Goal: Task Accomplishment & Management: Use online tool/utility

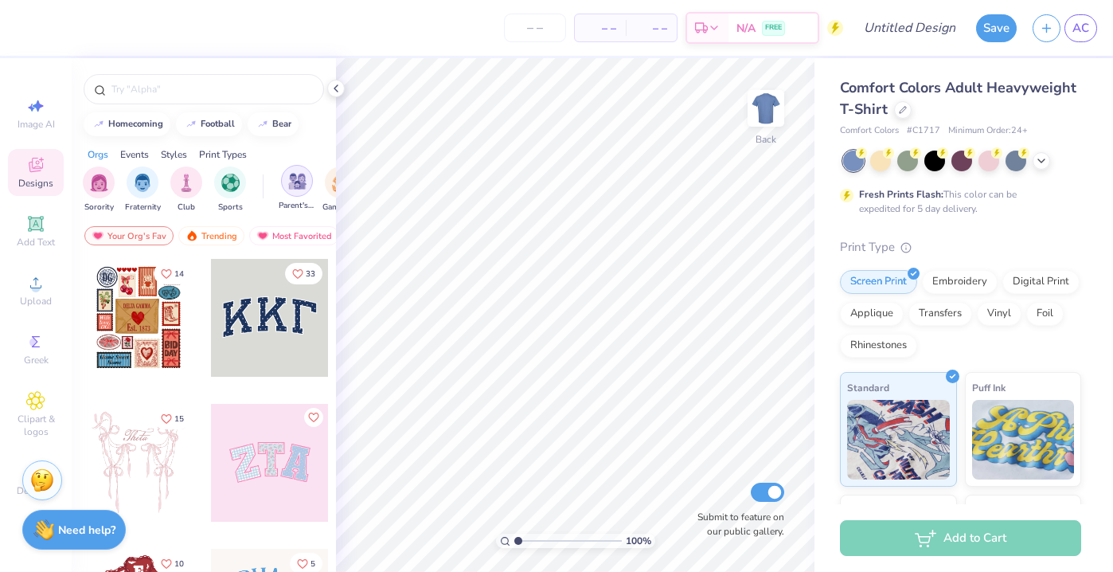
click at [296, 189] on img "filter for Parent's Weekend" at bounding box center [297, 181] width 18 height 18
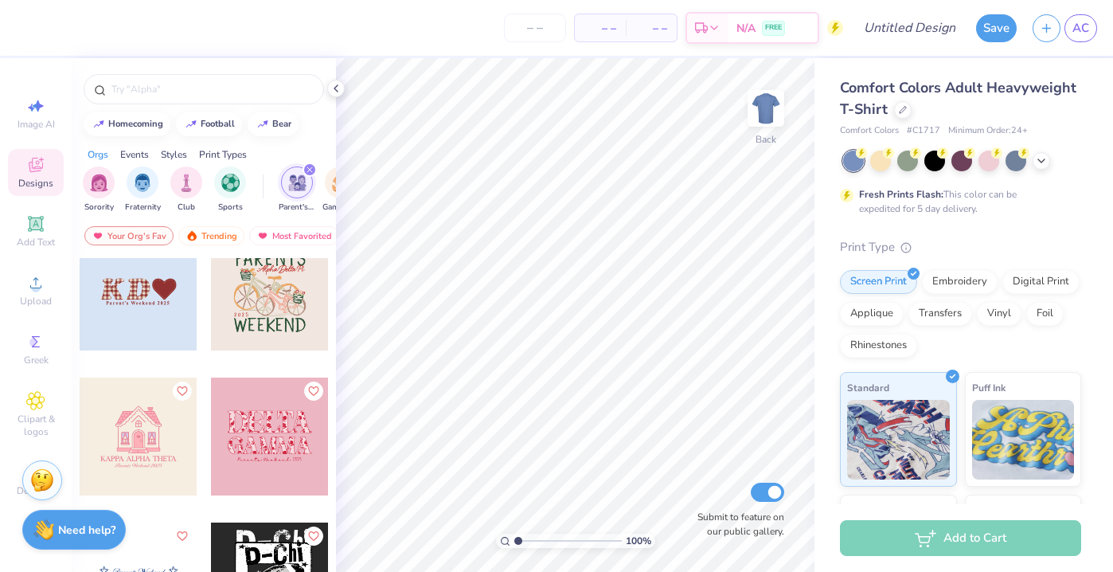
scroll to position [1910, 0]
click at [903, 108] on icon at bounding box center [903, 108] width 6 height 6
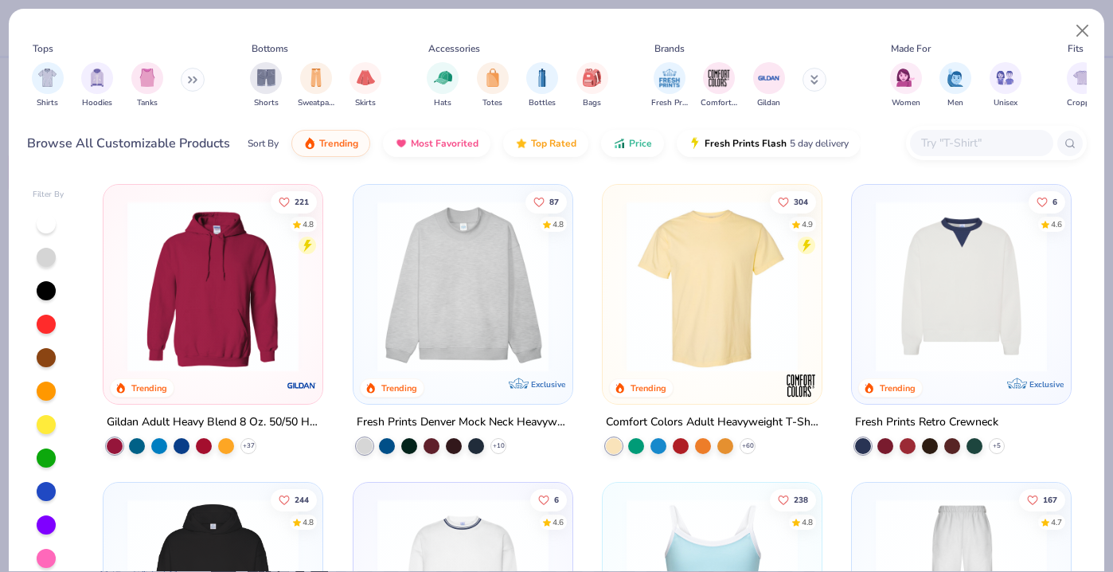
click at [811, 82] on icon at bounding box center [815, 80] width 8 height 10
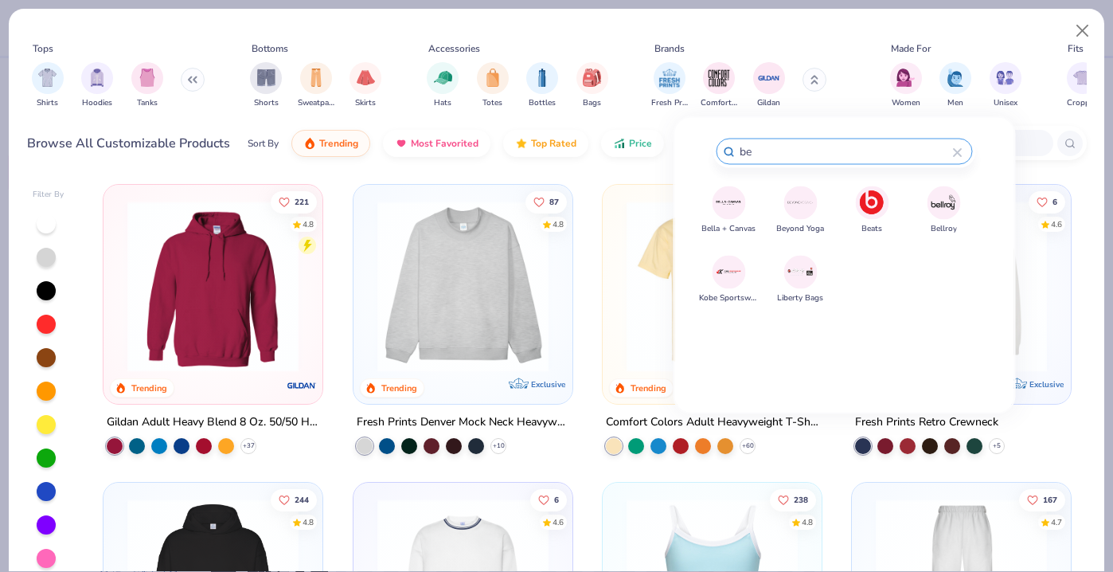
type input "be"
click at [727, 201] on img at bounding box center [729, 203] width 28 height 28
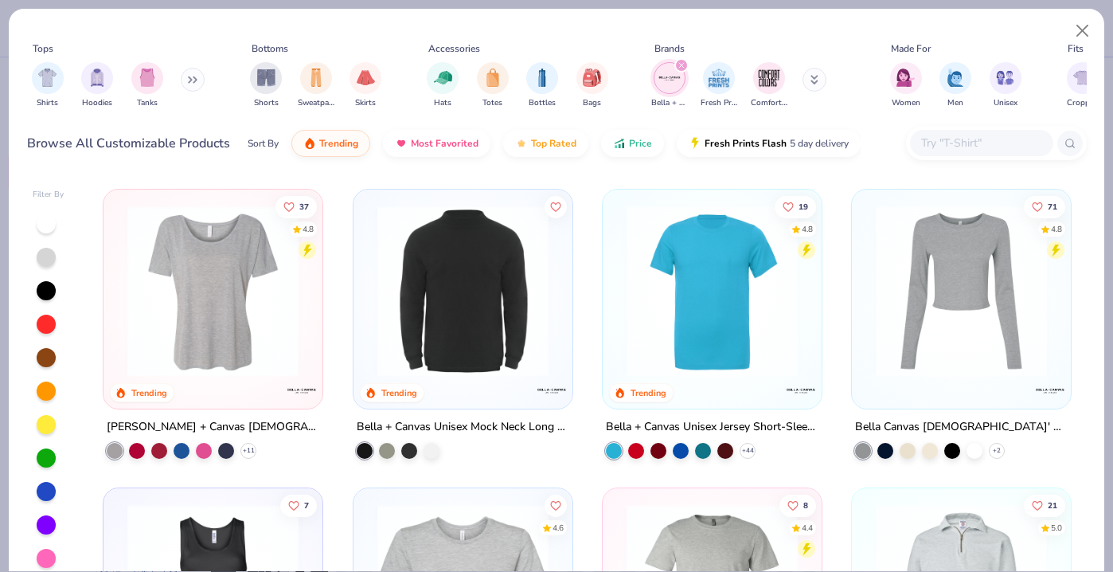
scroll to position [297, 0]
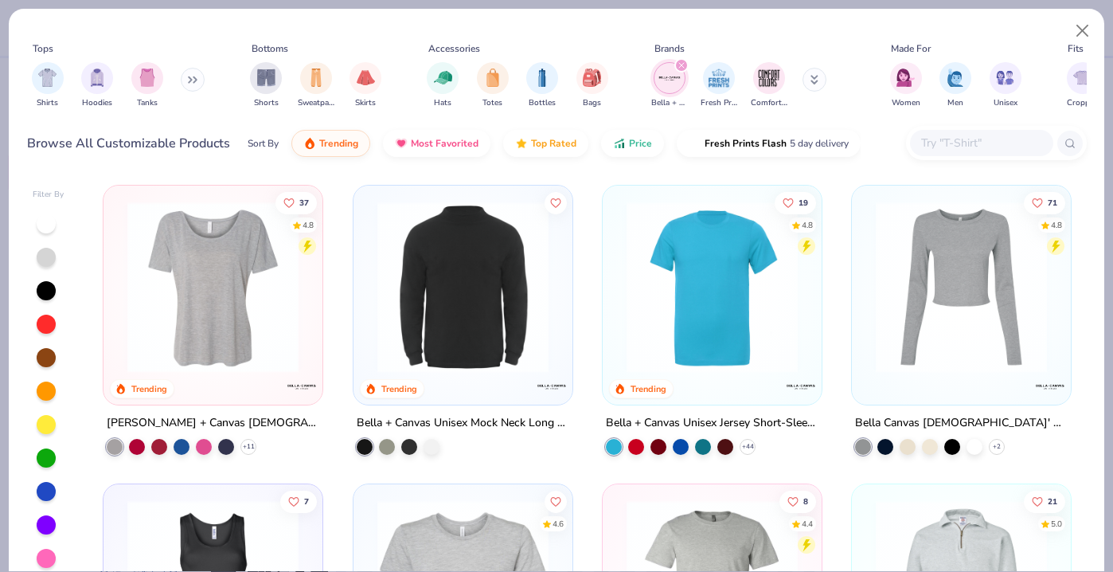
click at [217, 378] on div at bounding box center [212, 291] width 203 height 195
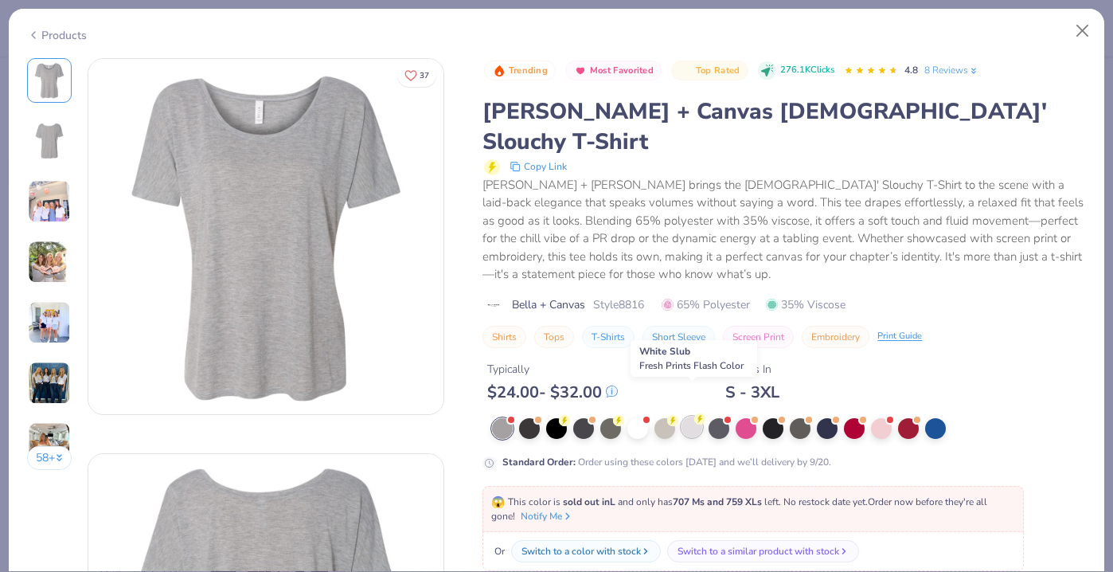
click at [691, 417] on div at bounding box center [692, 427] width 21 height 21
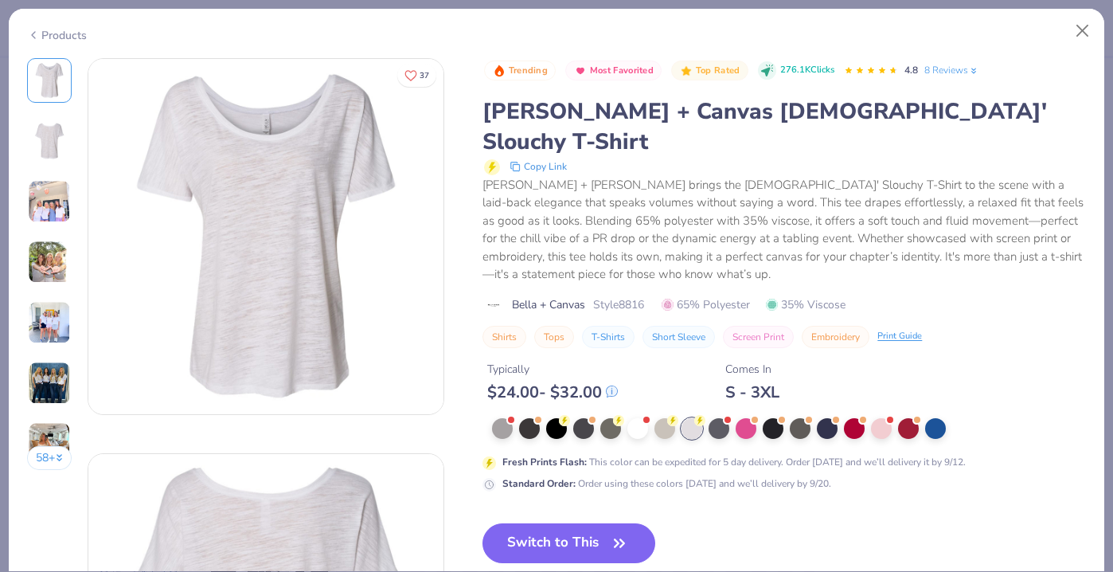
click at [46, 205] on img at bounding box center [49, 201] width 43 height 43
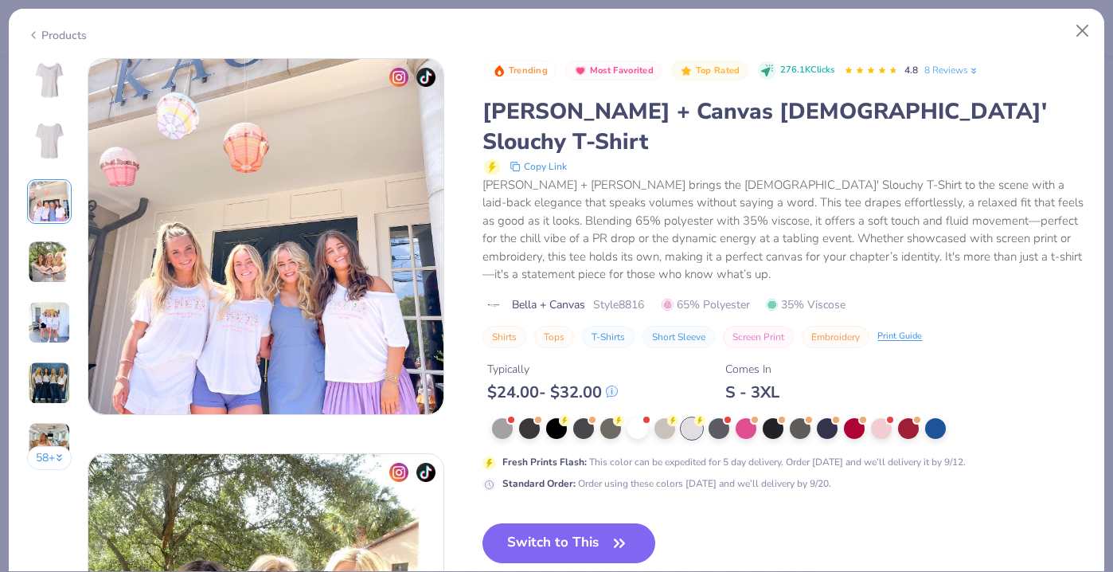
click at [46, 254] on img at bounding box center [49, 262] width 43 height 43
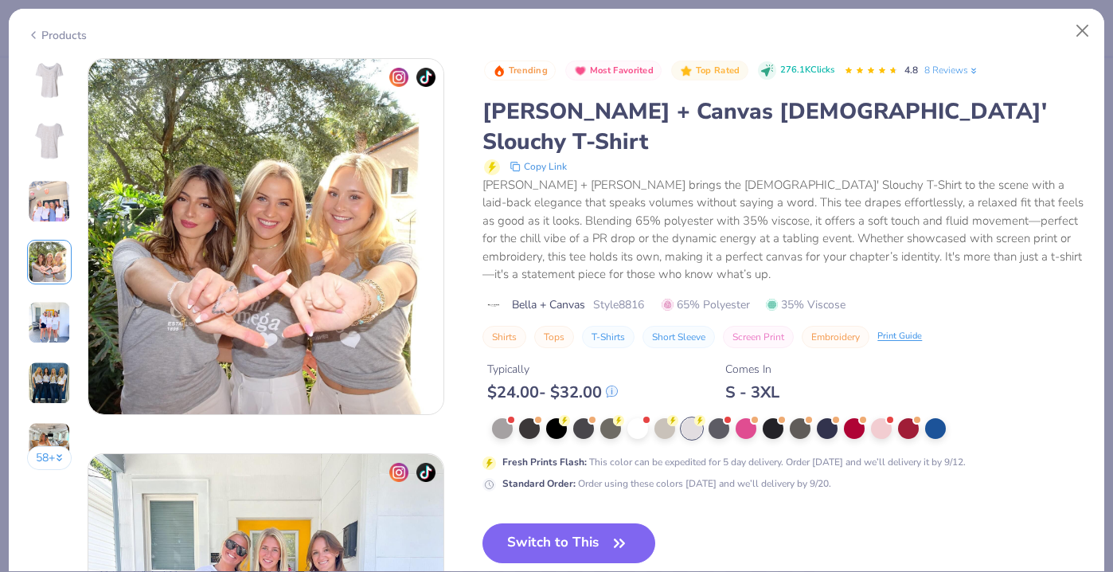
click at [50, 327] on img at bounding box center [49, 322] width 43 height 43
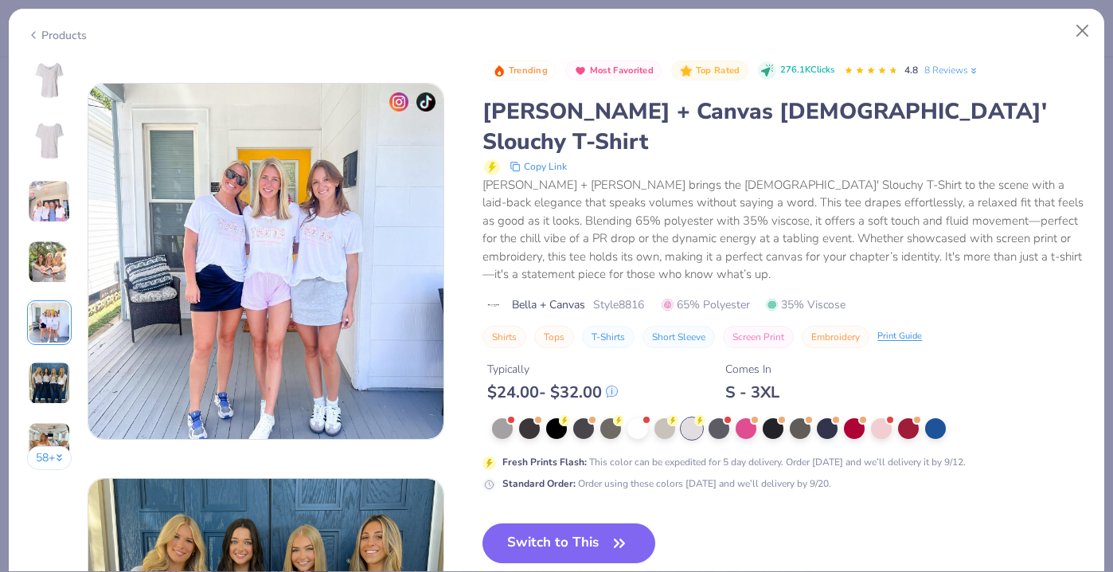
scroll to position [1580, 0]
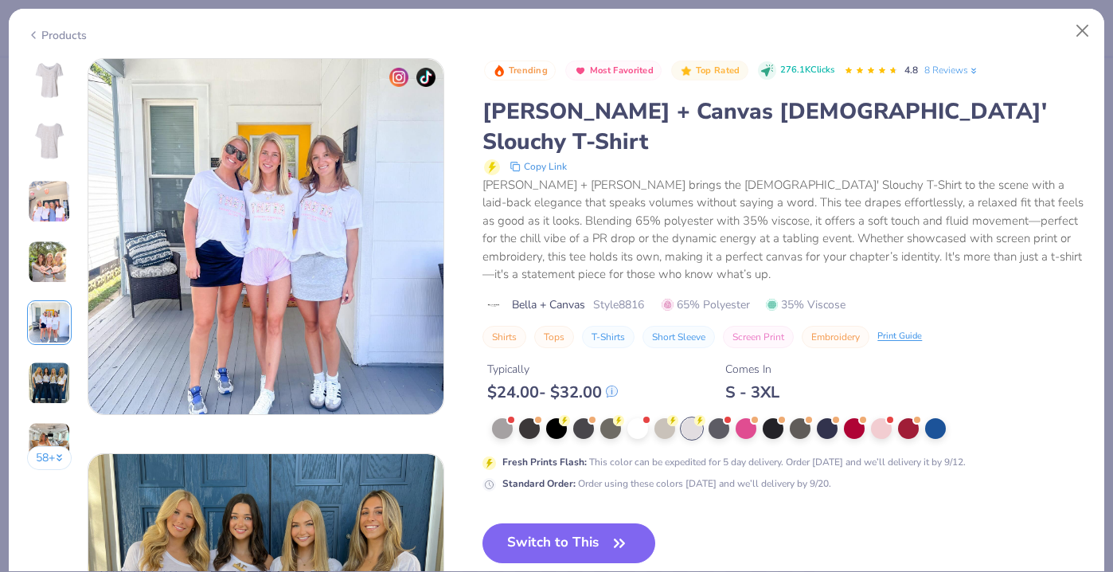
click at [50, 376] on img at bounding box center [49, 383] width 43 height 43
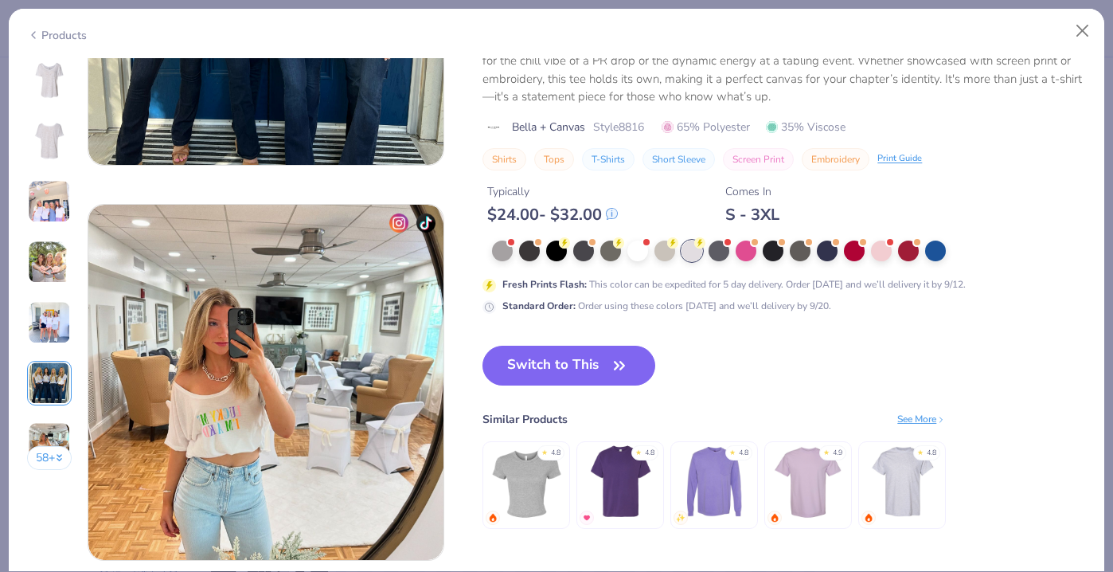
scroll to position [2213, 0]
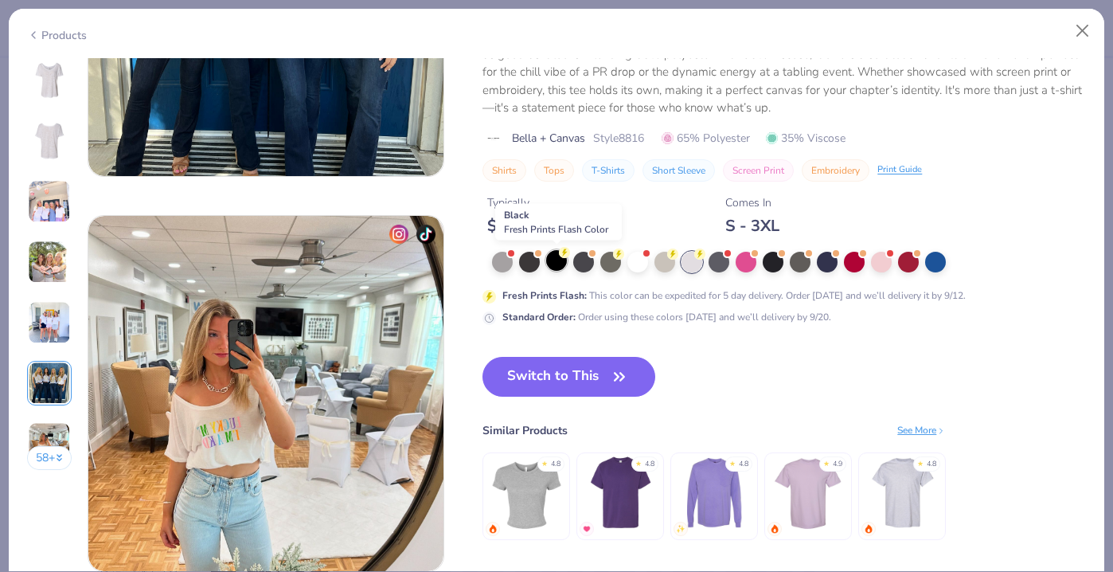
click at [554, 257] on div at bounding box center [556, 260] width 21 height 21
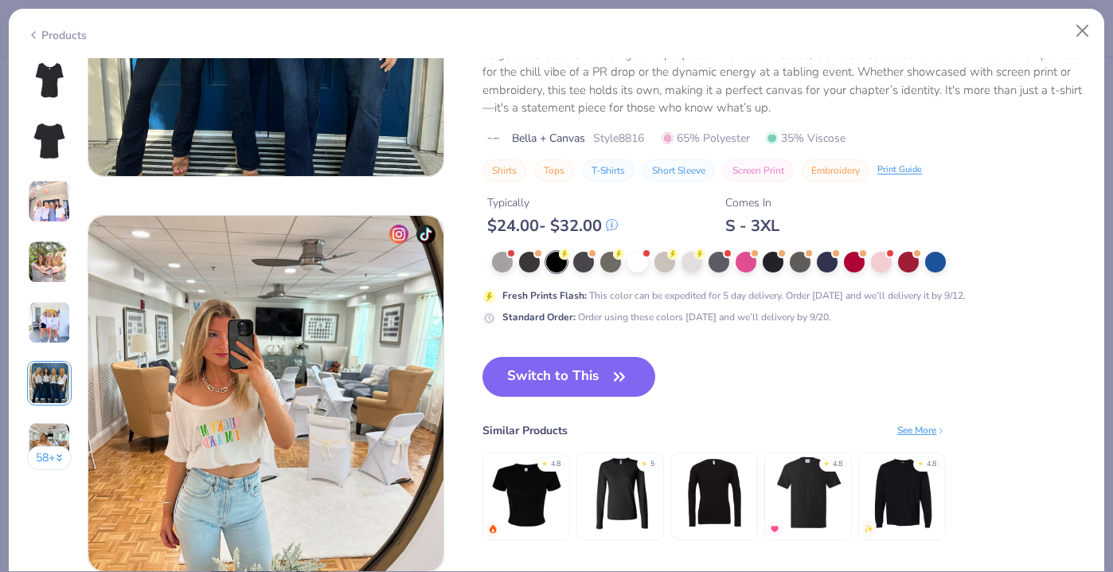
click at [56, 457] on icon at bounding box center [60, 458] width 8 height 8
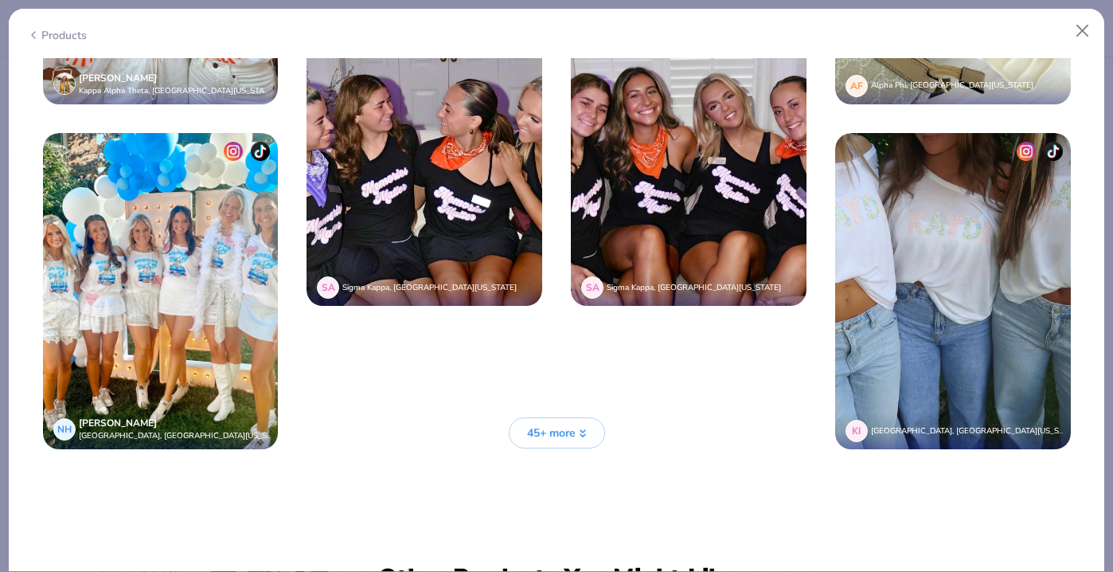
scroll to position [3857, 0]
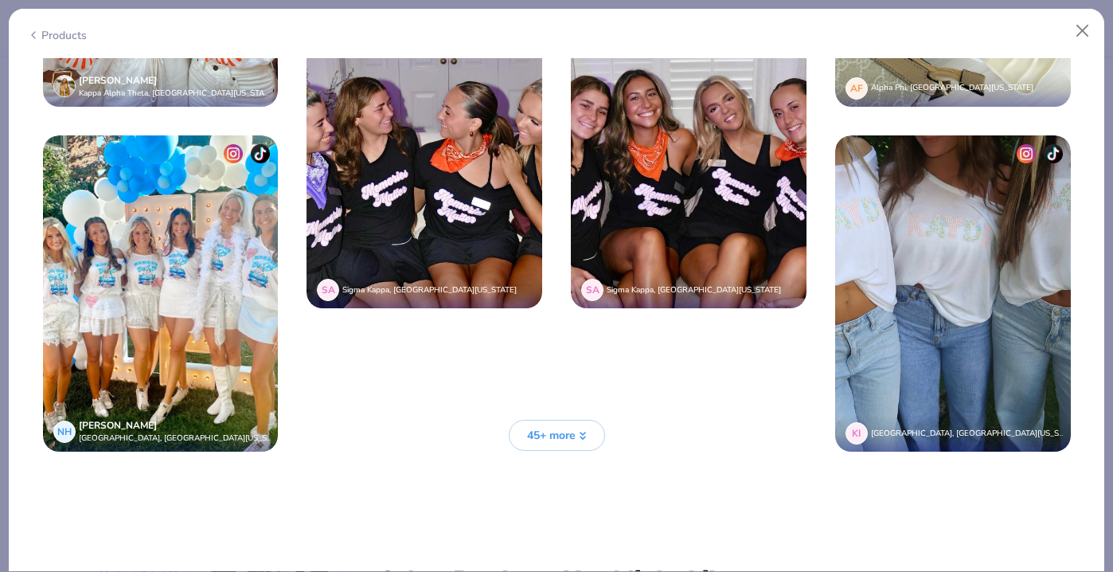
click at [567, 437] on span "45+ more" at bounding box center [551, 435] width 49 height 17
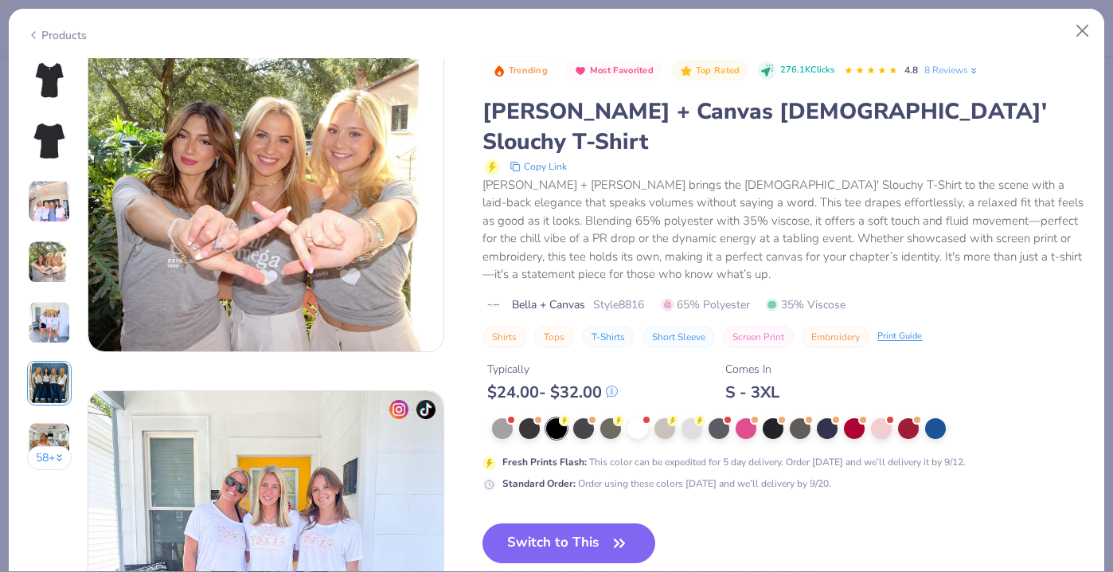
scroll to position [910, 0]
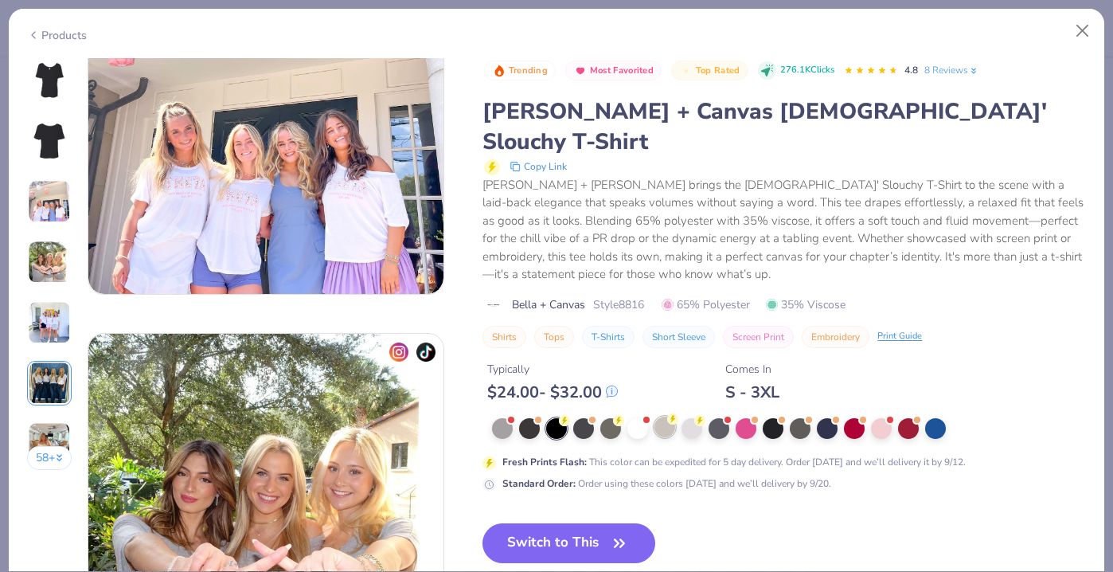
click at [663, 417] on div at bounding box center [665, 427] width 21 height 21
click at [57, 92] on img at bounding box center [49, 80] width 38 height 38
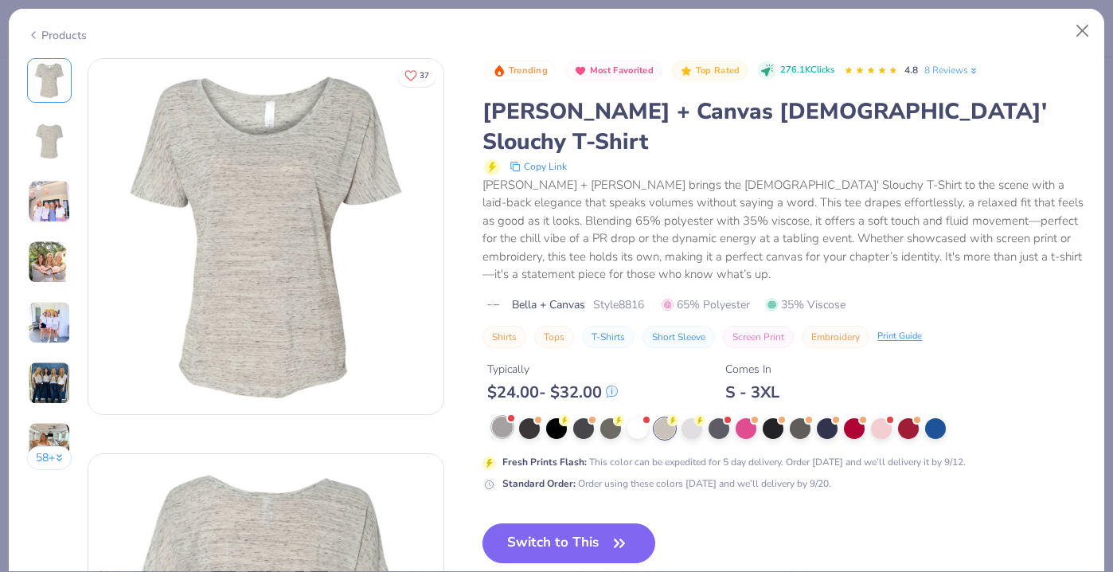
click at [498, 417] on div at bounding box center [502, 427] width 21 height 21
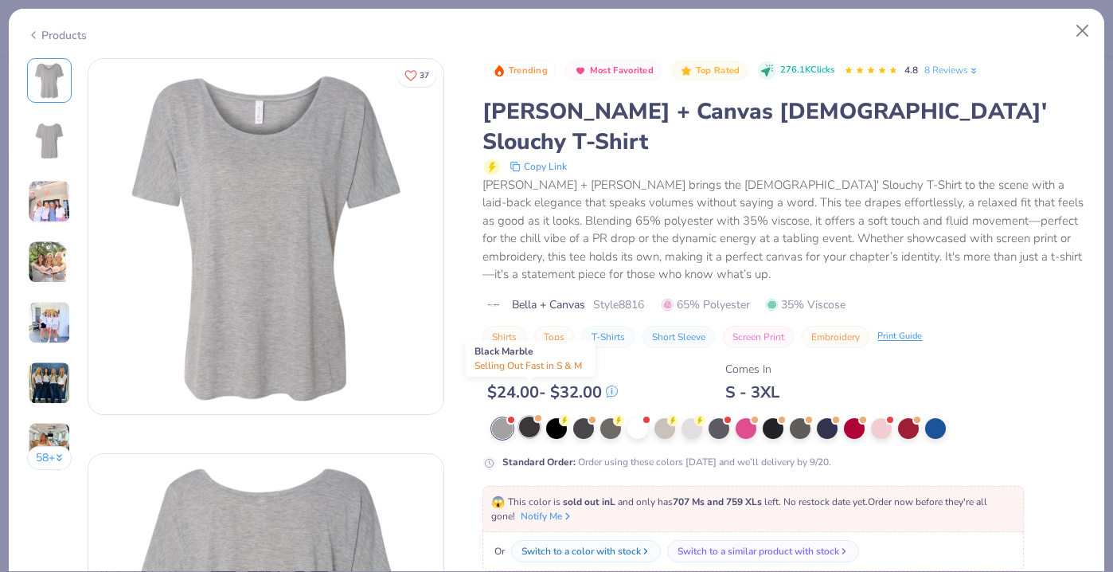
click at [526, 417] on div at bounding box center [529, 427] width 21 height 21
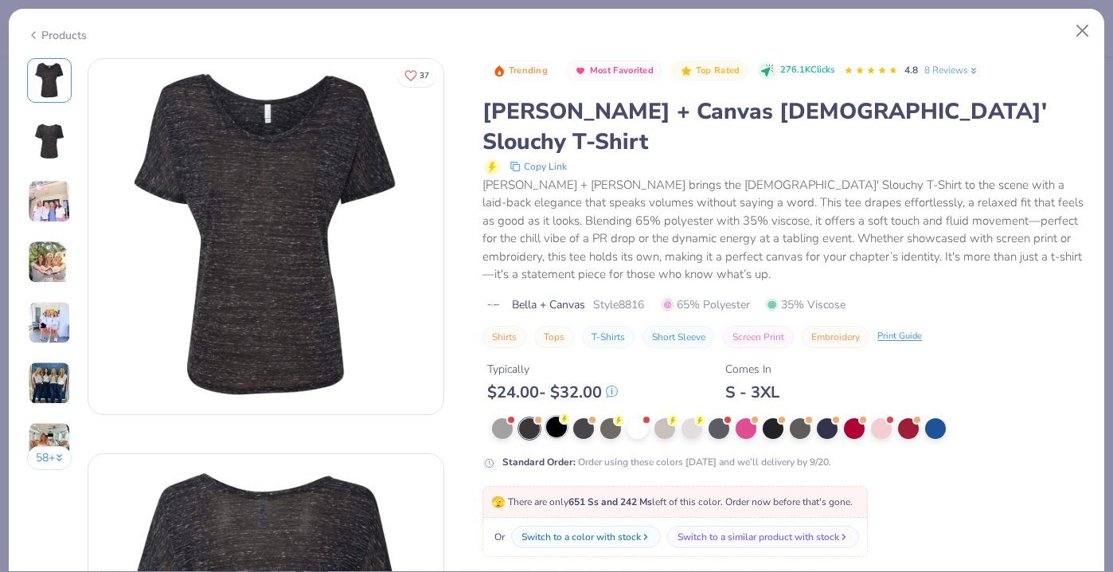
click at [554, 417] on div at bounding box center [556, 427] width 21 height 21
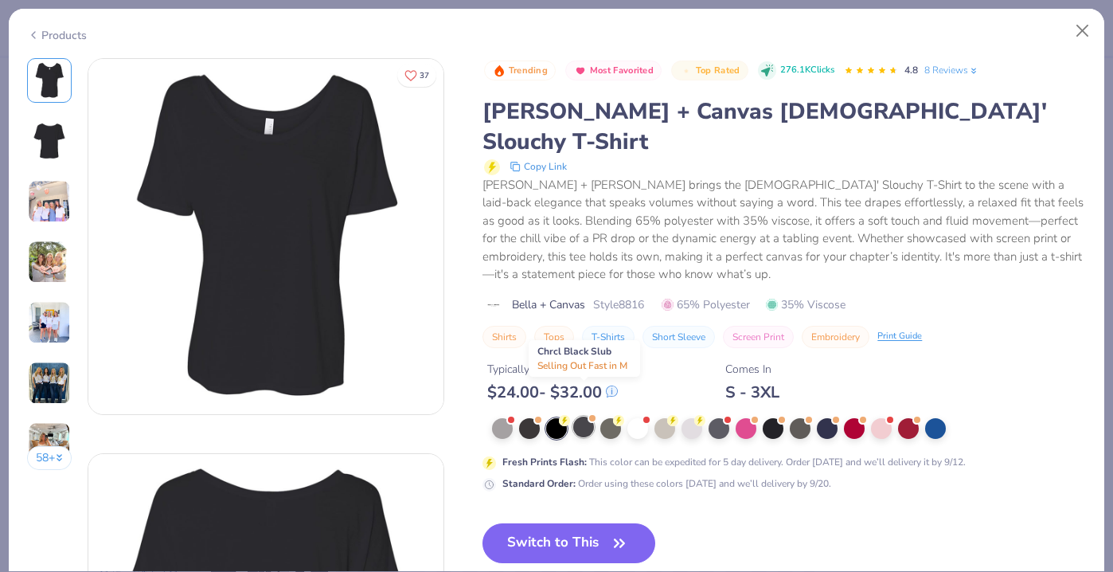
click at [582, 417] on div at bounding box center [583, 427] width 21 height 21
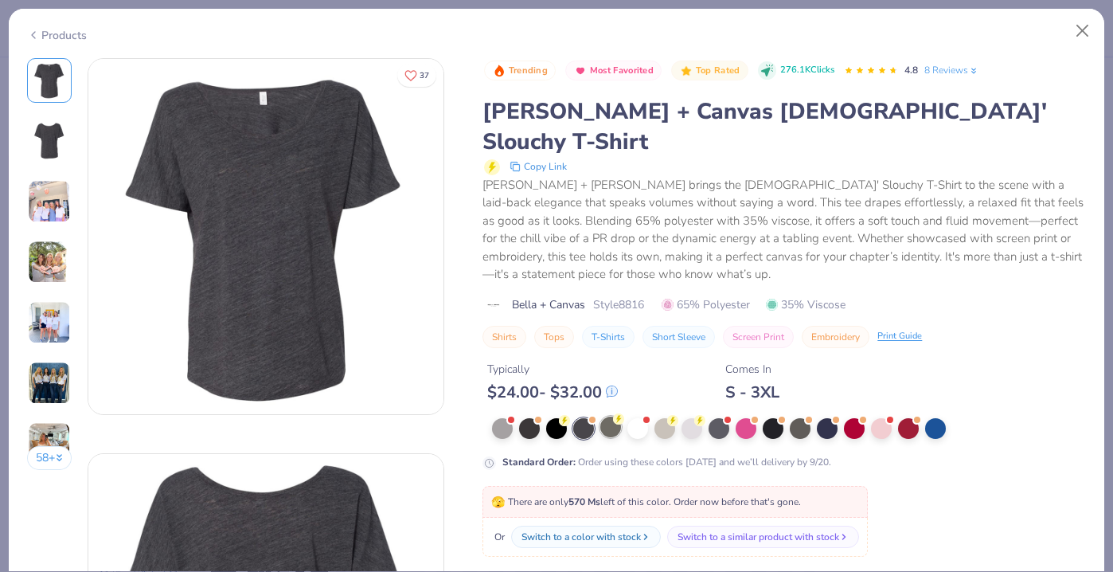
click at [613, 417] on div at bounding box center [611, 427] width 21 height 21
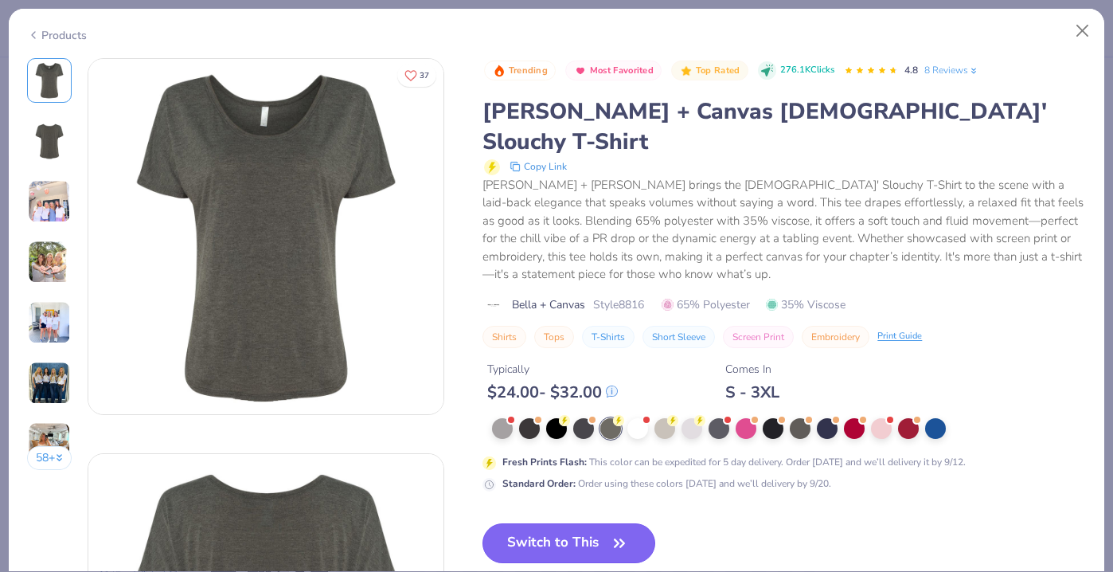
click at [574, 523] on button "Switch to This" at bounding box center [569, 543] width 173 height 40
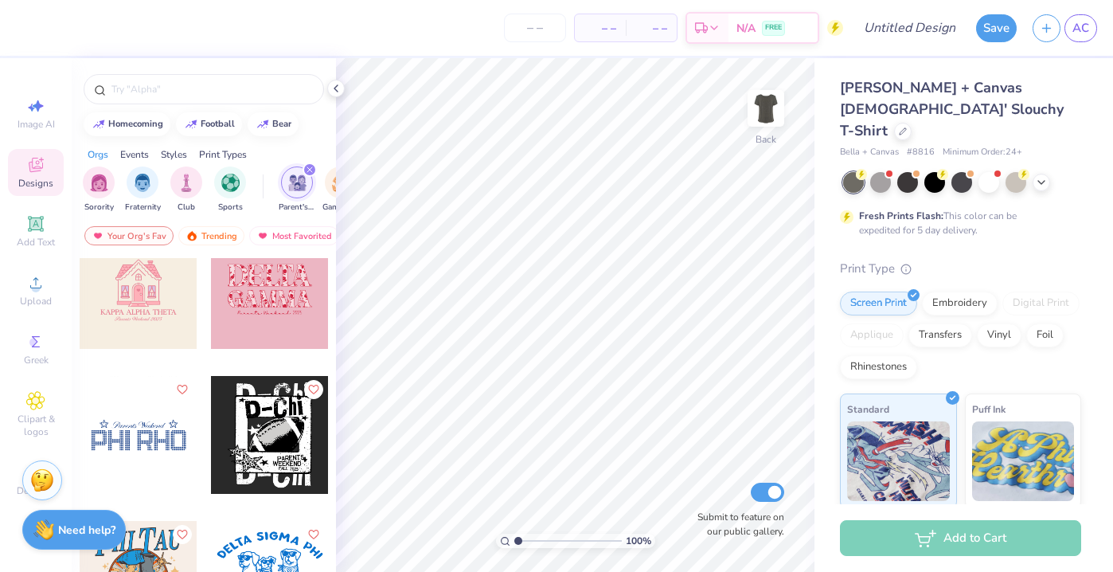
scroll to position [2056, 0]
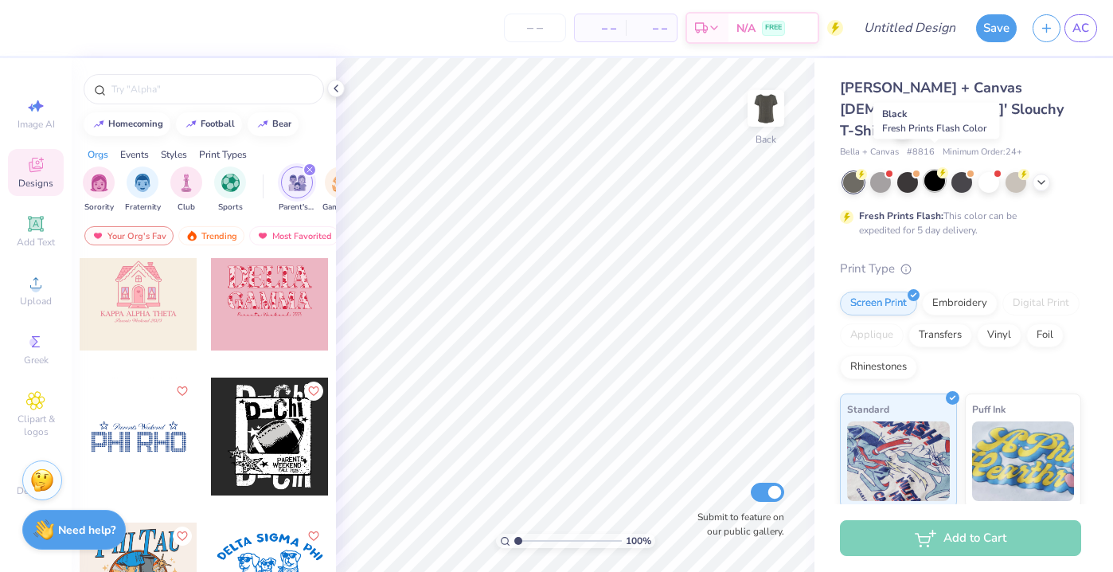
click at [933, 170] on div at bounding box center [935, 180] width 21 height 21
click at [256, 445] on div at bounding box center [270, 437] width 118 height 118
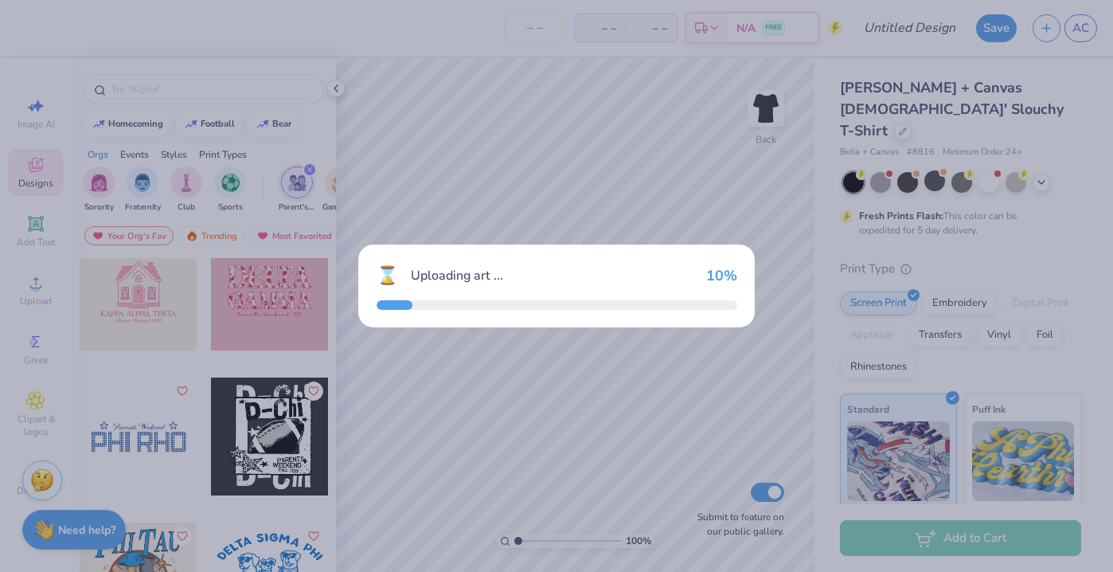
click at [255, 445] on div "⌛ Uploading art ... 10 %" at bounding box center [556, 286] width 1113 height 572
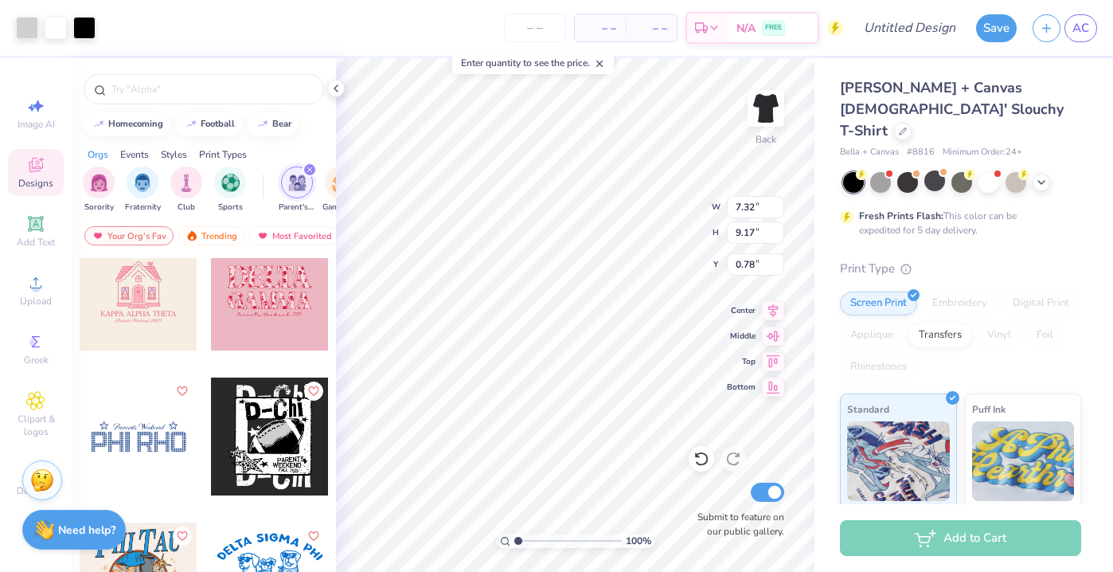
type input "7.32"
type input "9.17"
type input "2.23"
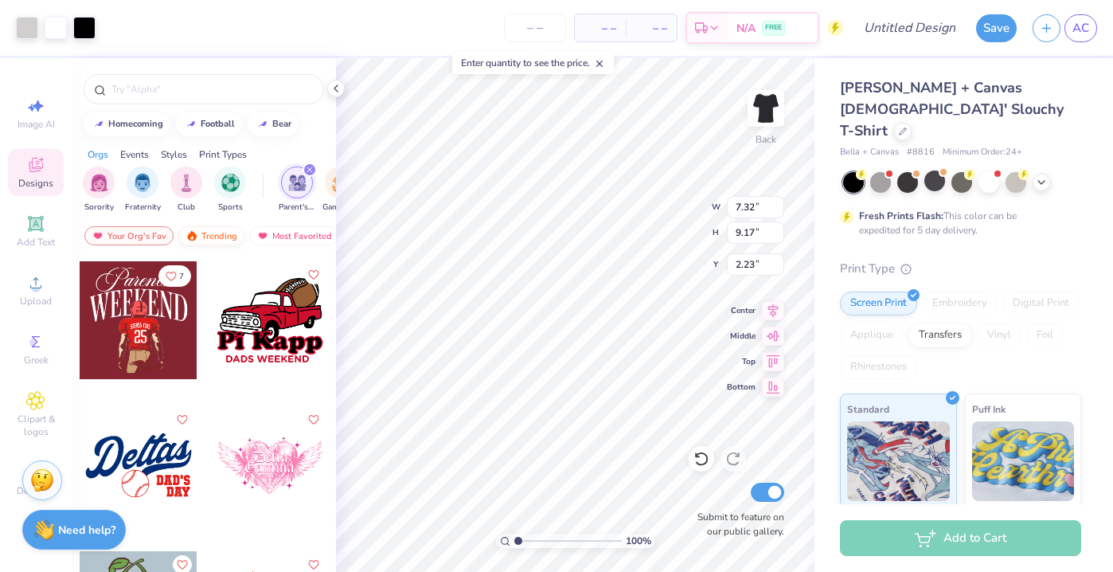
scroll to position [2431, 0]
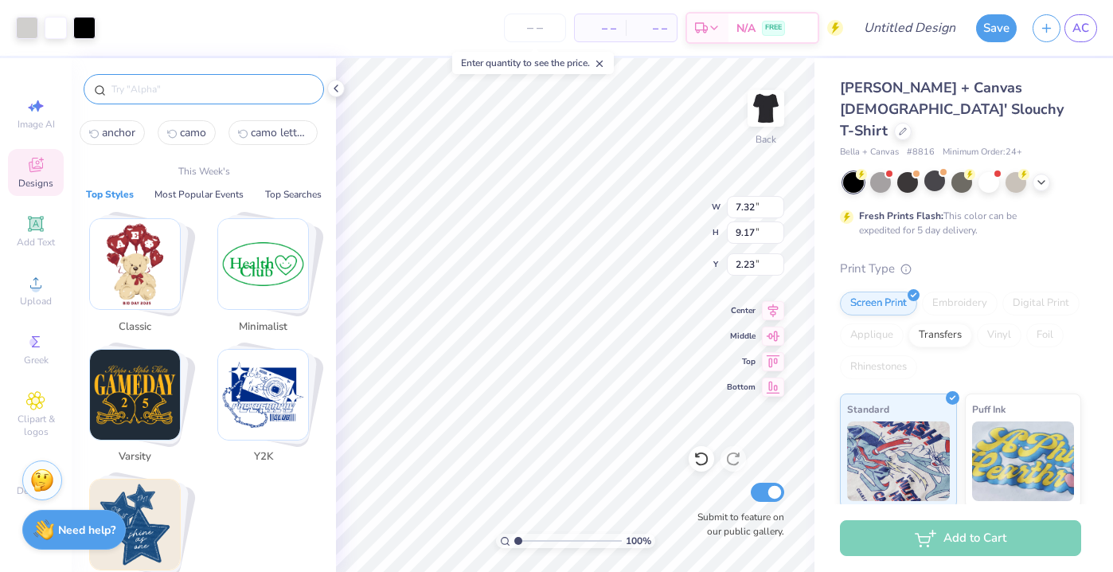
click at [161, 96] on input "text" at bounding box center [212, 89] width 204 height 16
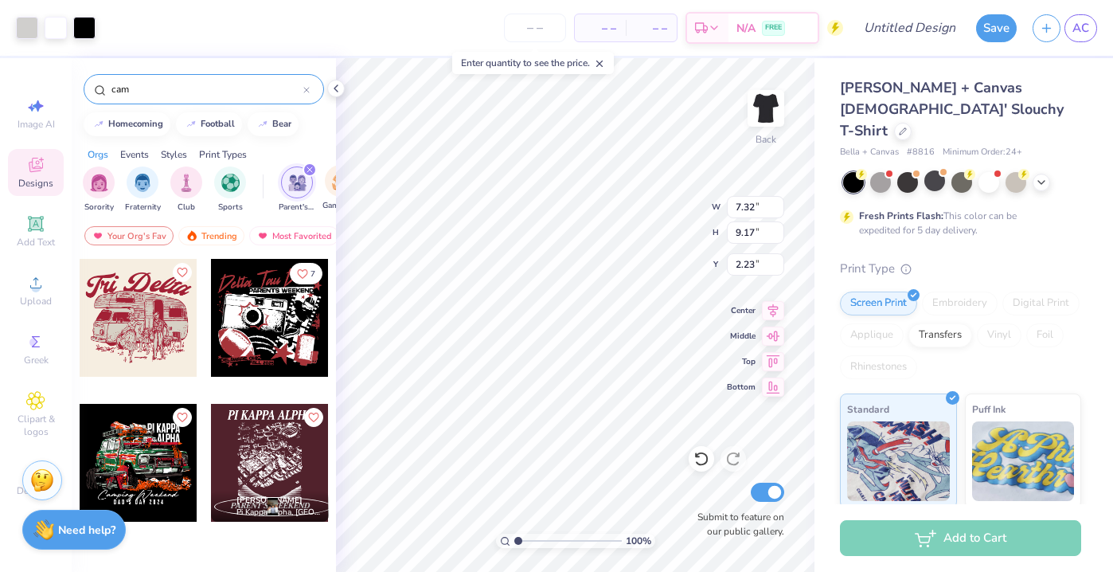
type input "cam"
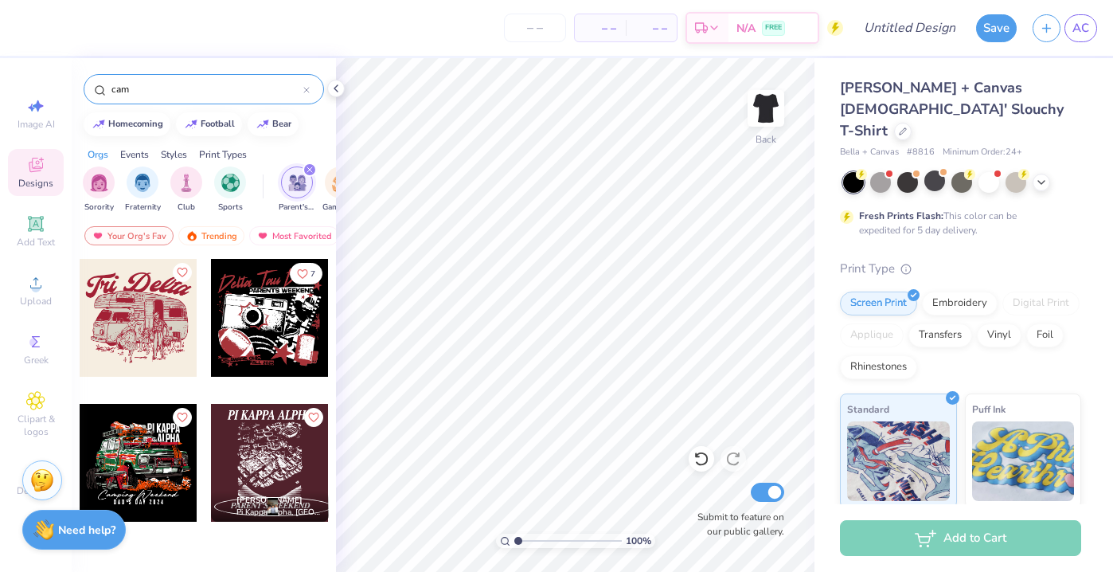
drag, startPoint x: 243, startPoint y: 325, endPoint x: 275, endPoint y: 324, distance: 31.9
click at [275, 324] on div at bounding box center [270, 318] width 118 height 118
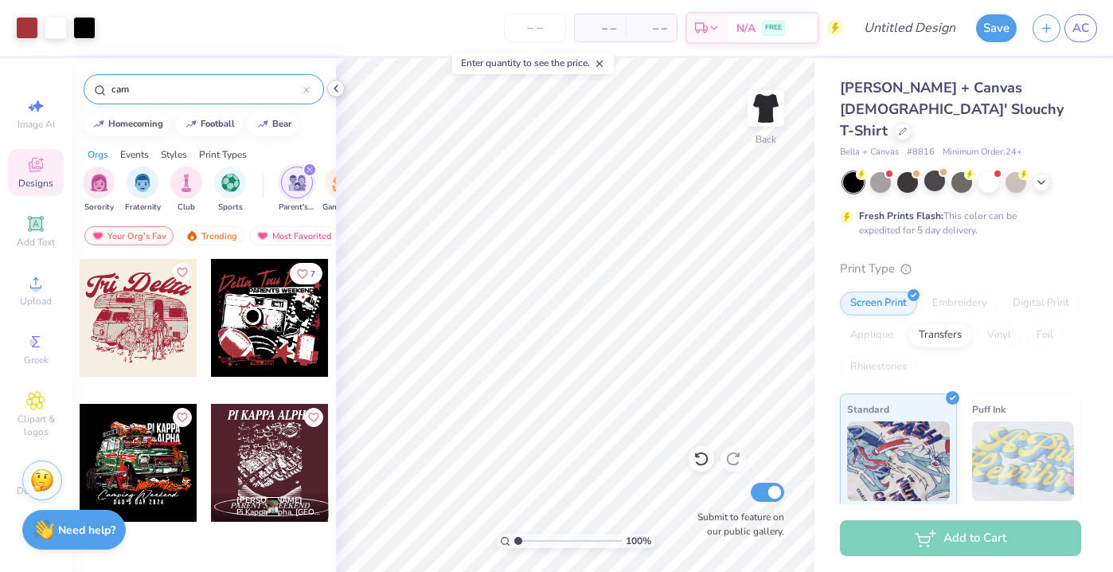
click at [338, 82] on icon at bounding box center [336, 88] width 13 height 13
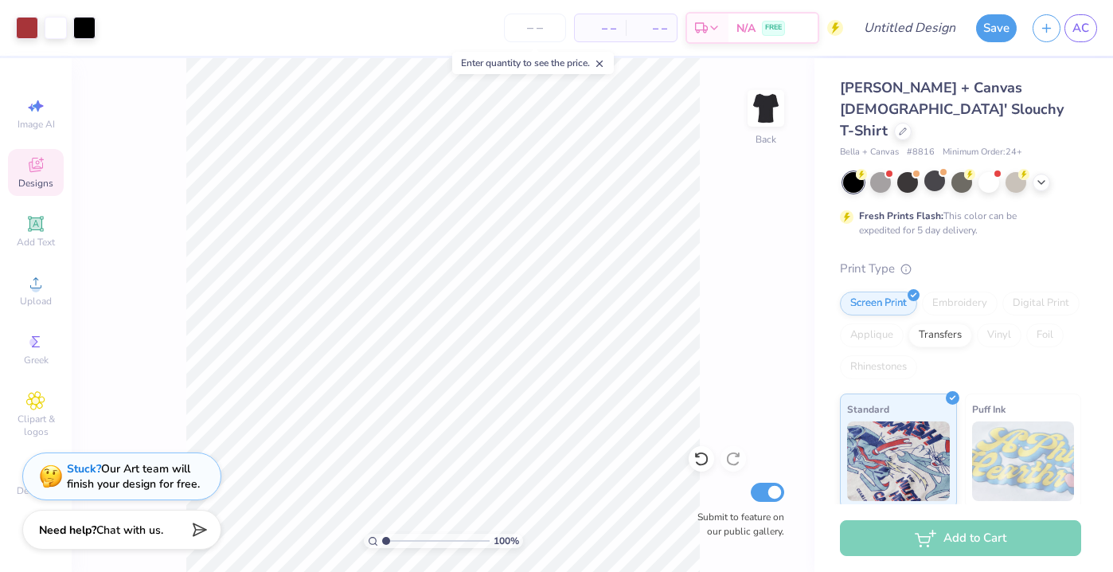
type input "2.06"
click at [397, 542] on input "range" at bounding box center [436, 541] width 108 height 14
type input "8.75"
type input "2.19"
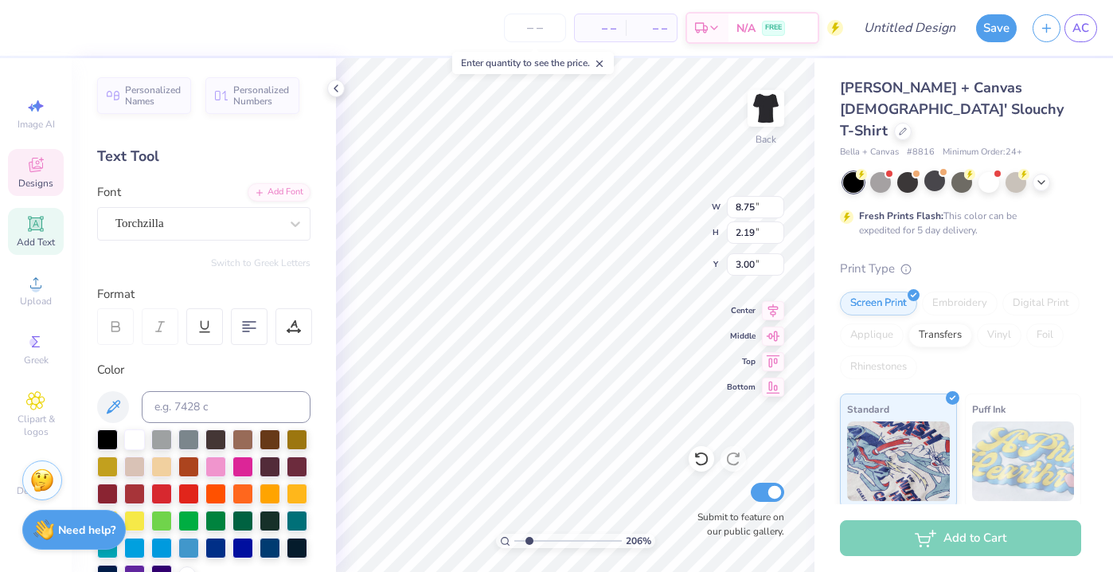
scroll to position [0, 0]
type textarea "D"
type textarea "Chi Omega"
click at [337, 89] on icon at bounding box center [336, 88] width 13 height 13
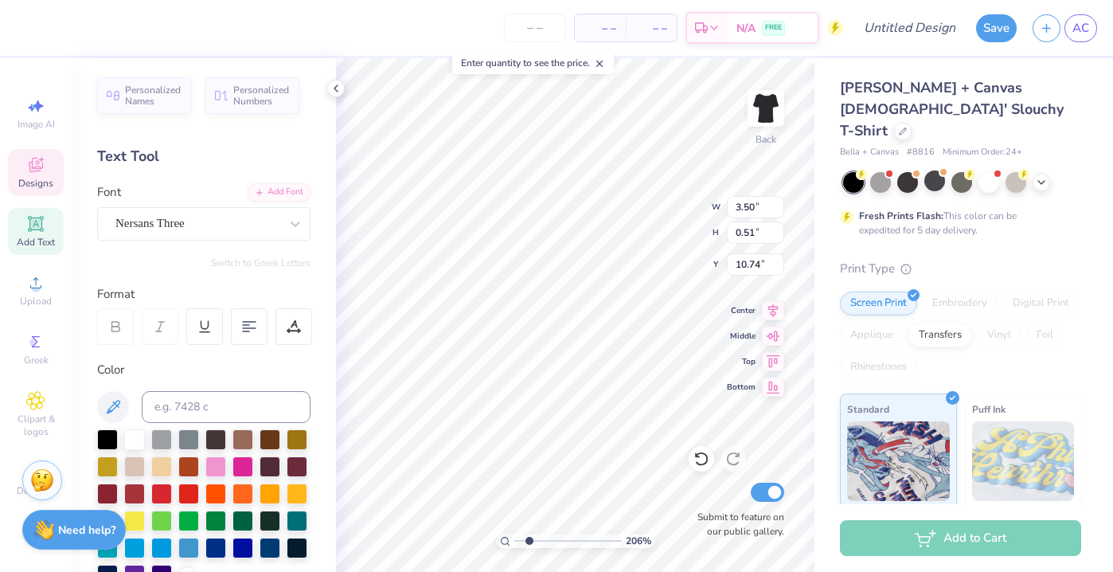
scroll to position [0, 0]
type textarea "D"
type textarea "s"
type textarea "anchor down"
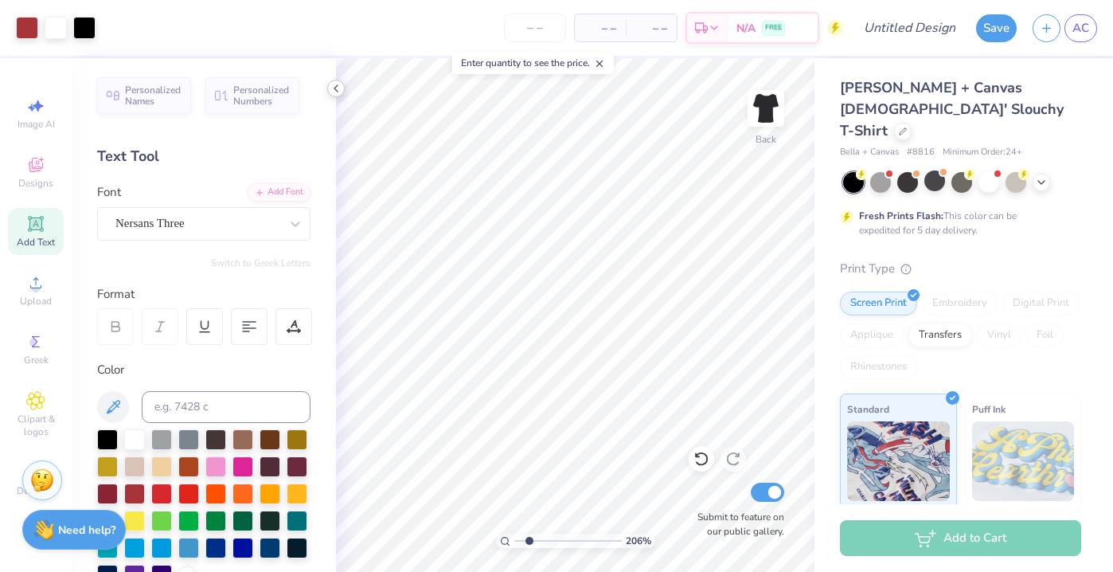
click at [338, 80] on div at bounding box center [336, 89] width 18 height 18
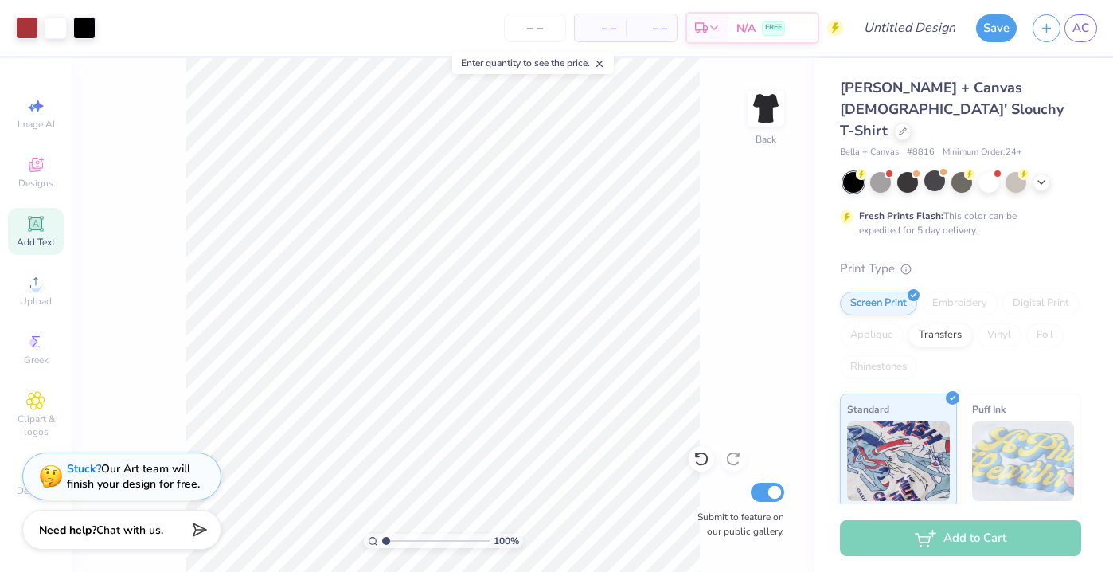
click at [385, 542] on input "range" at bounding box center [436, 541] width 108 height 14
click at [25, 22] on div at bounding box center [27, 26] width 22 height 22
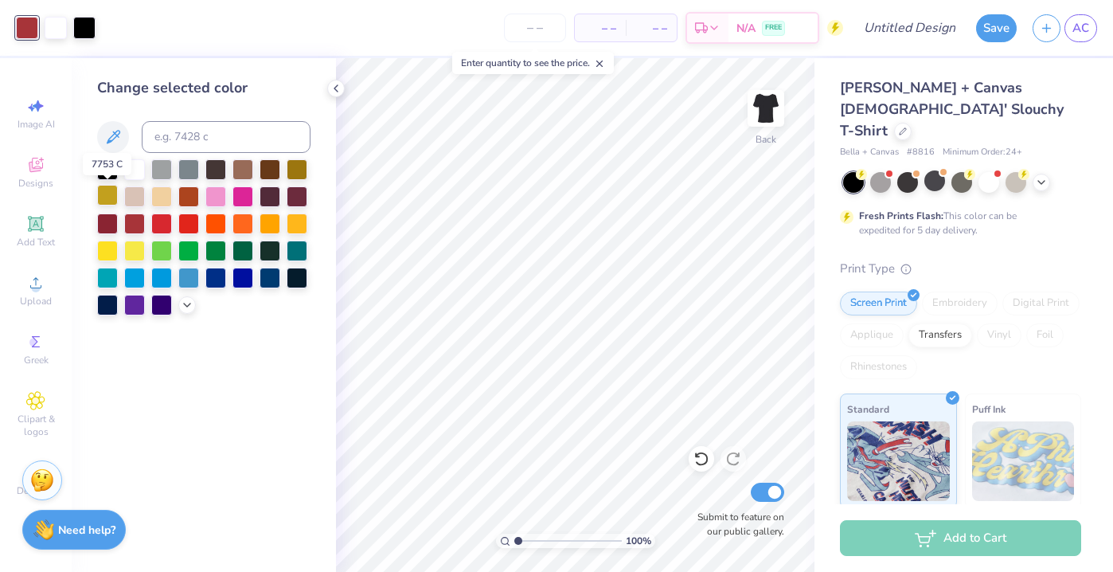
click at [103, 193] on div at bounding box center [107, 195] width 21 height 21
click at [341, 84] on icon at bounding box center [336, 88] width 13 height 13
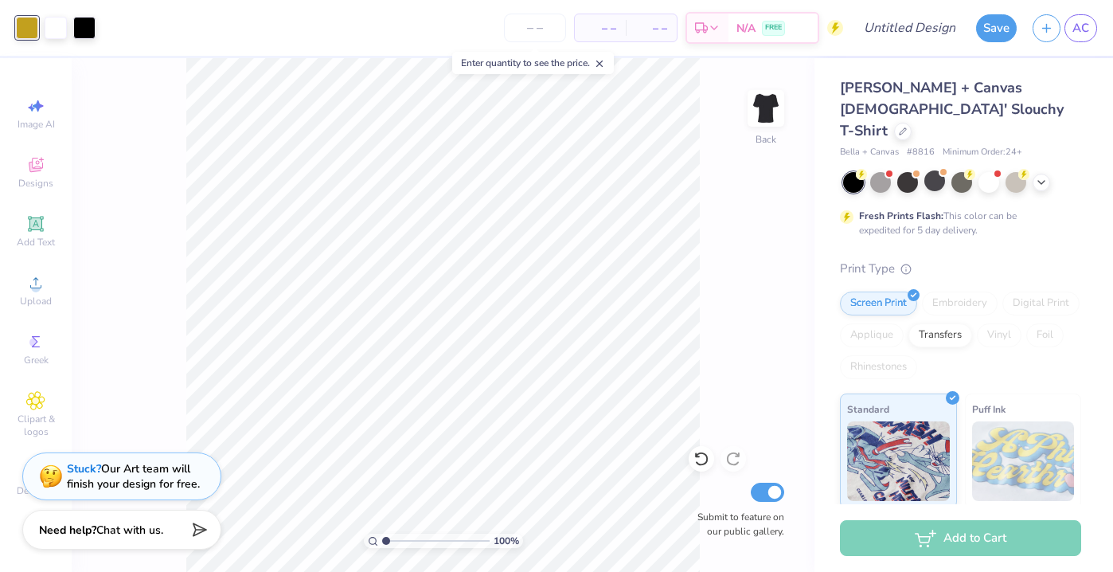
click at [1047, 323] on div "Foil" at bounding box center [1045, 335] width 37 height 24
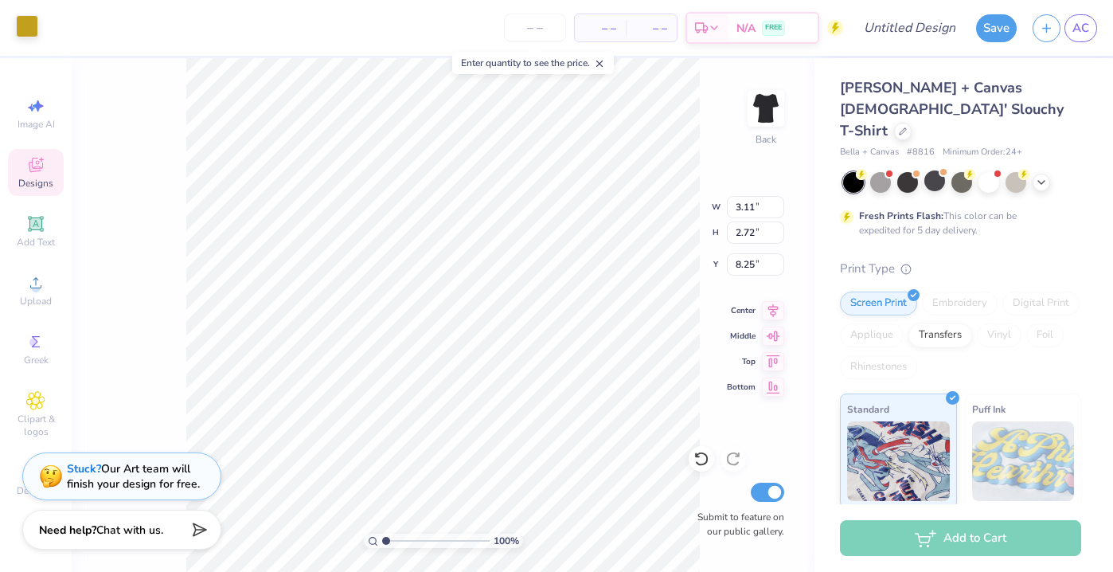
click at [23, 29] on div at bounding box center [27, 26] width 22 height 22
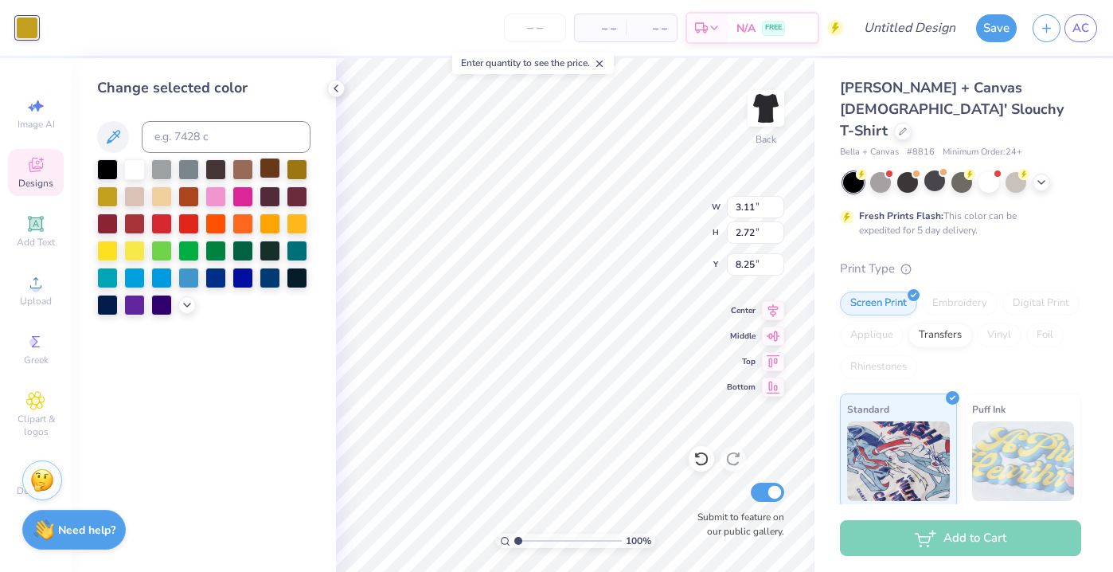
click at [270, 172] on div at bounding box center [270, 168] width 21 height 21
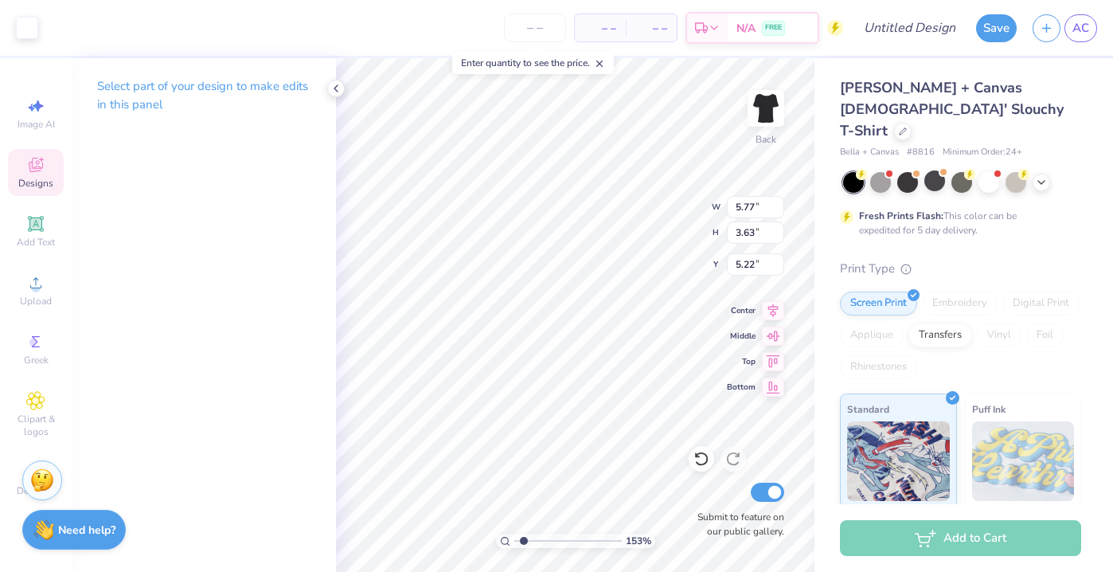
click at [523, 542] on input "range" at bounding box center [568, 541] width 108 height 14
type input "2.35"
click at [532, 542] on input "range" at bounding box center [568, 541] width 108 height 14
type input "1.83"
type input "1.80"
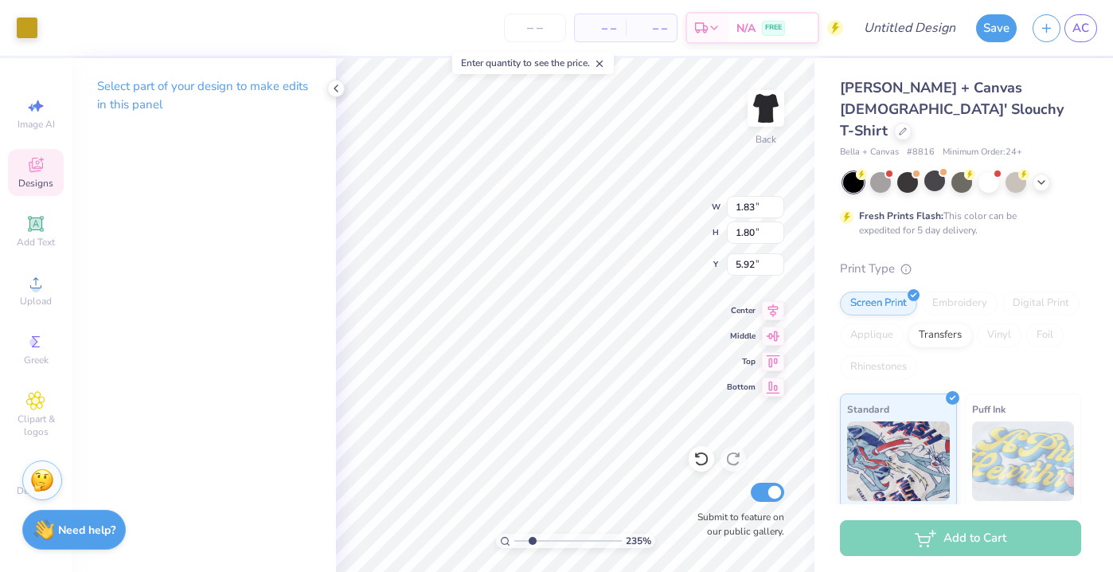
type input "5.91"
click at [29, 26] on div at bounding box center [27, 26] width 22 height 22
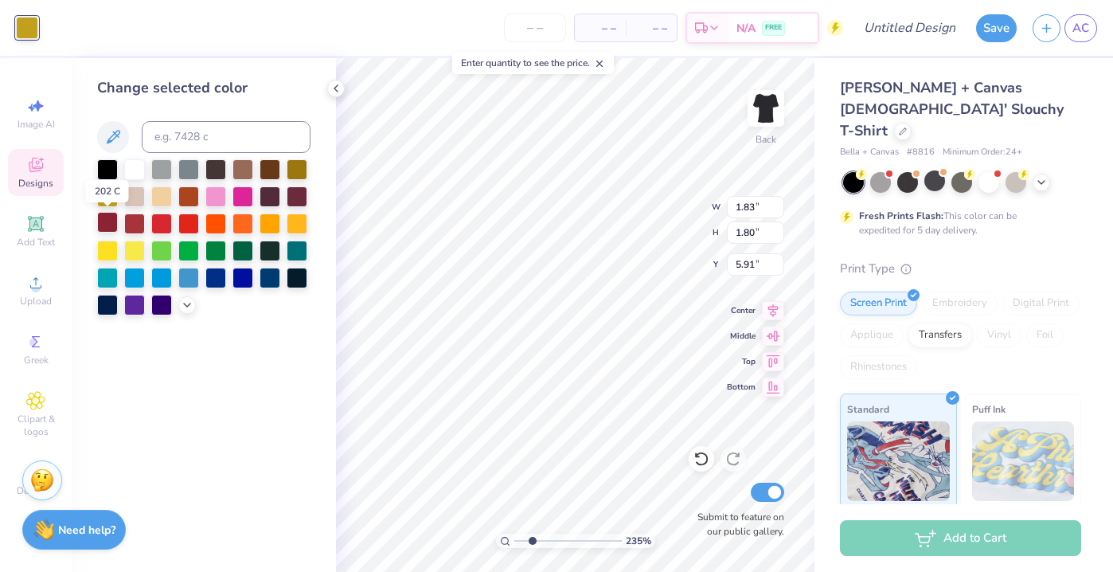
click at [111, 225] on div at bounding box center [107, 222] width 21 height 21
type input "5.77"
type input "3.63"
type input "5.22"
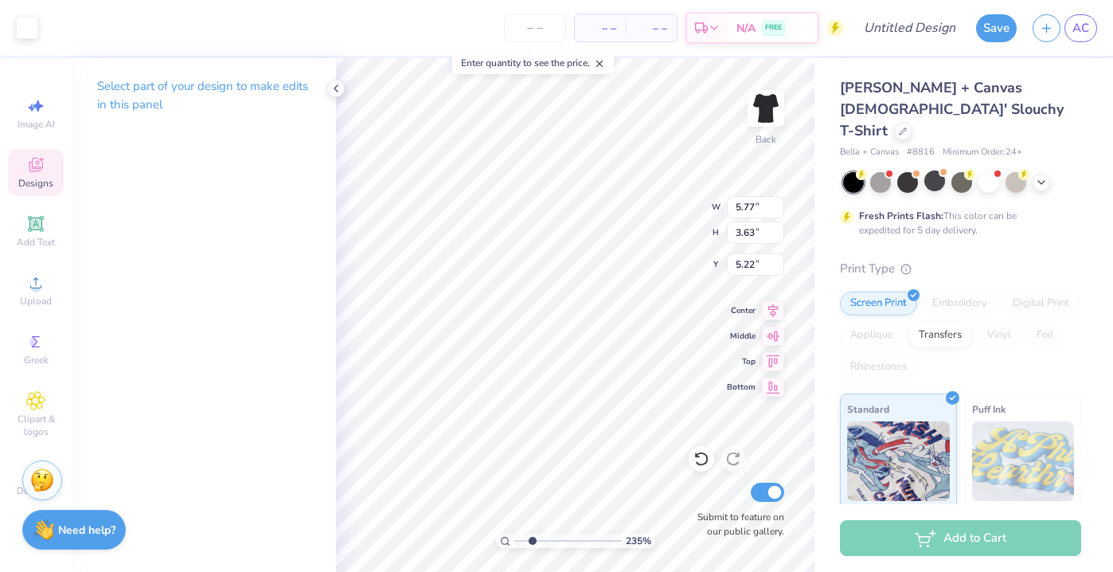
type input "1.73"
type input "1.85"
type input "6.56"
click at [33, 27] on div at bounding box center [27, 26] width 22 height 22
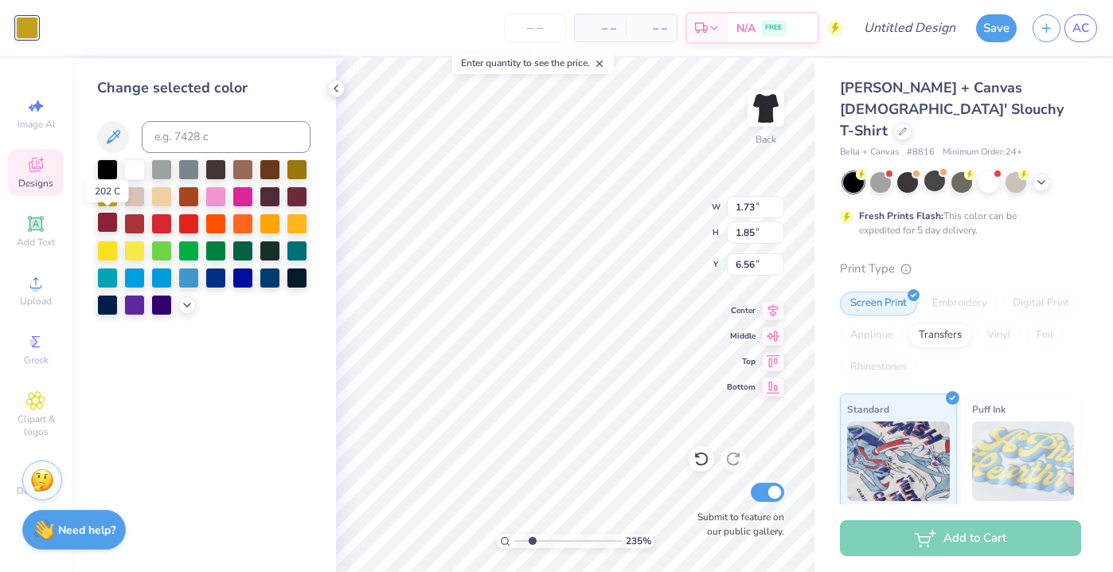
click at [107, 221] on div at bounding box center [107, 222] width 21 height 21
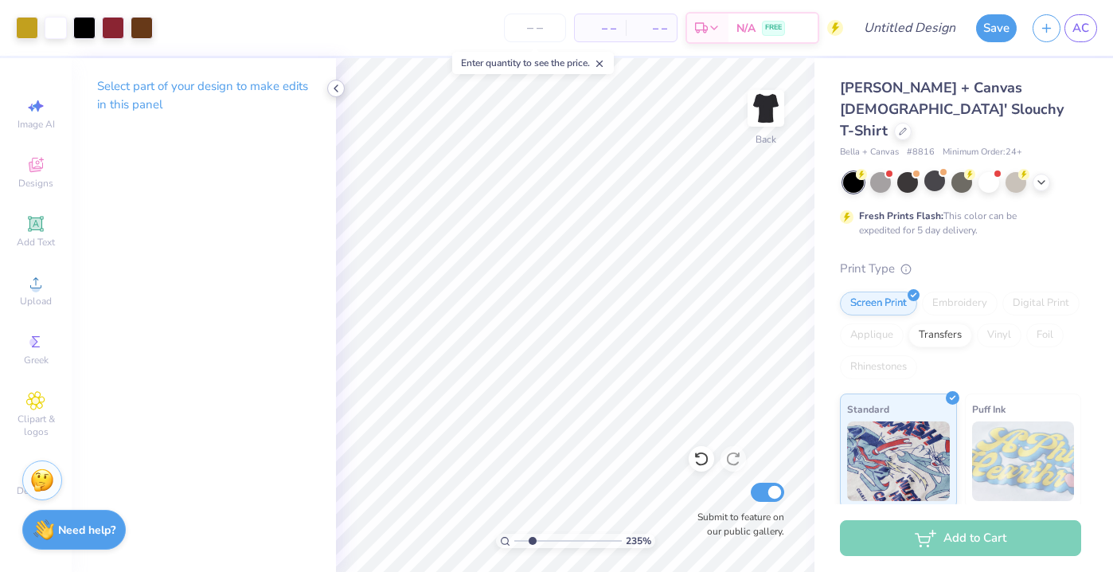
click at [334, 80] on div at bounding box center [336, 89] width 18 height 18
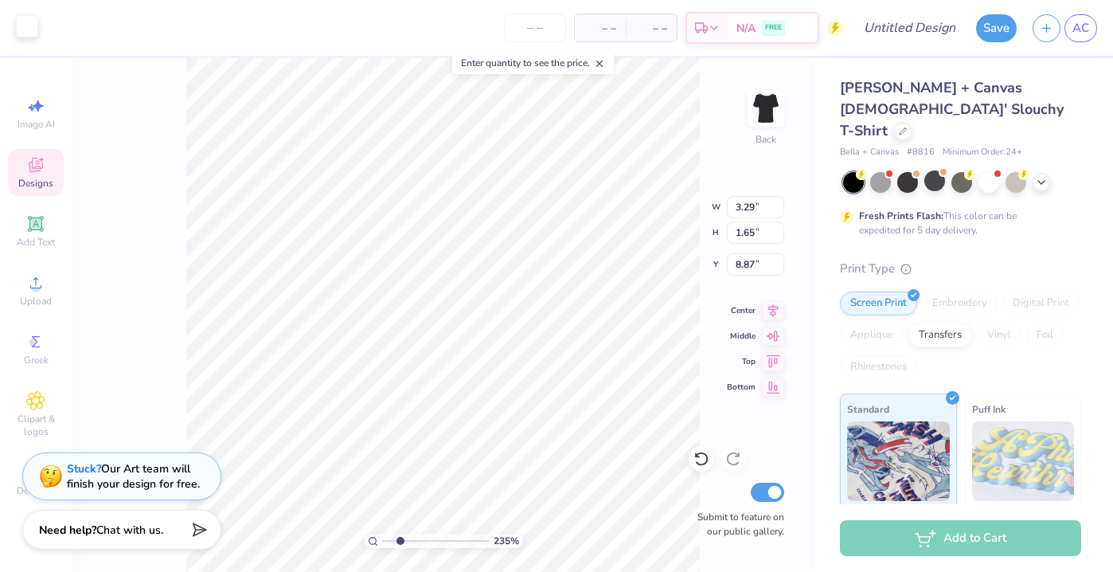
click at [29, 19] on div at bounding box center [27, 26] width 22 height 22
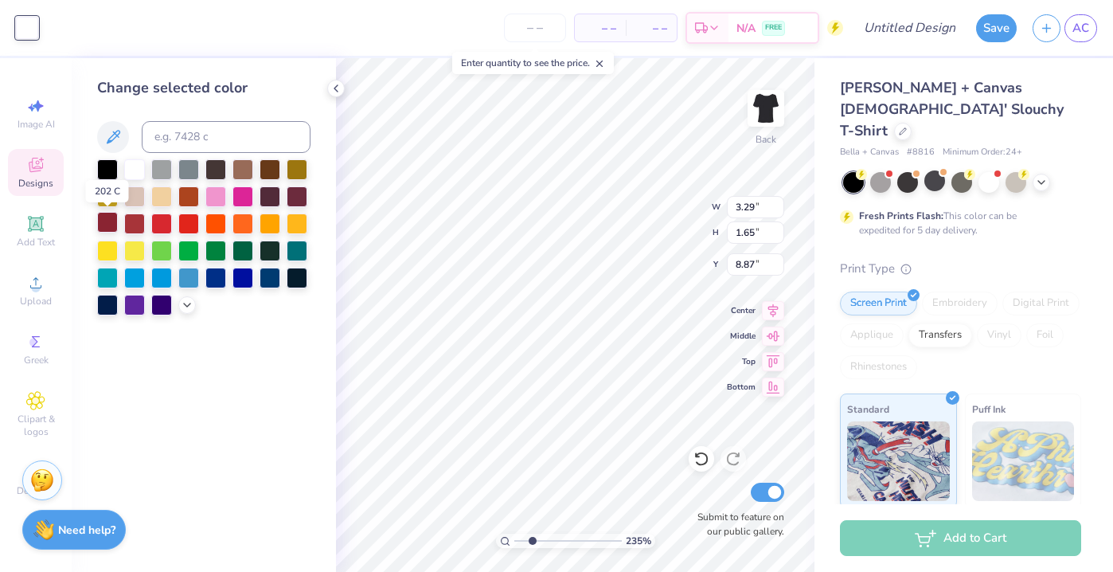
click at [108, 223] on div at bounding box center [107, 222] width 21 height 21
click at [338, 88] on icon at bounding box center [336, 88] width 13 height 13
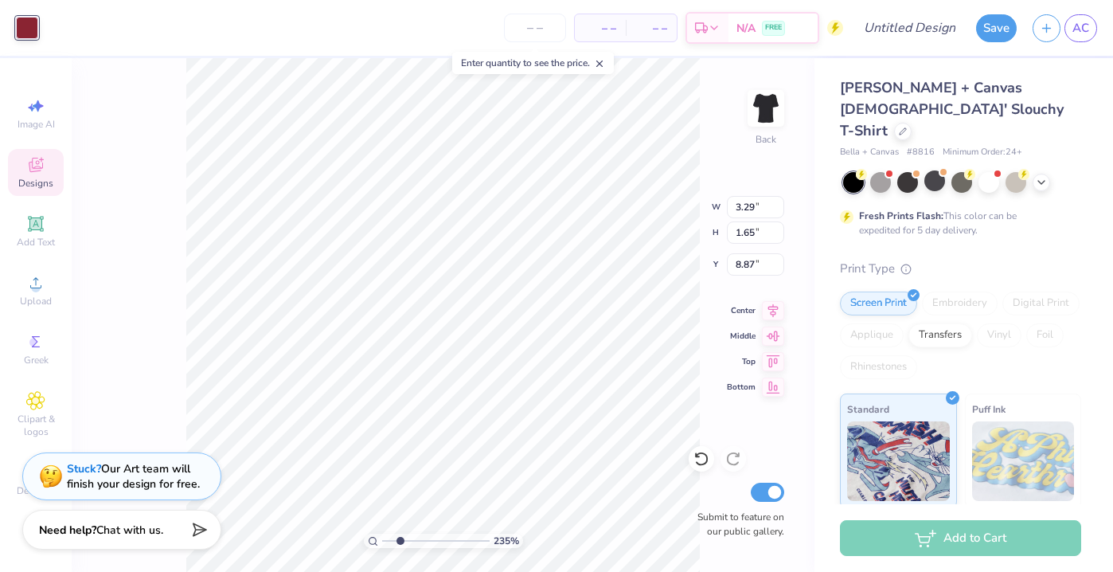
click at [185, 334] on div "235 % Back W 3.29 3.29 " H 1.65 1.65 " Y 8.87 8.87 " Center Middle Top Bottom S…" at bounding box center [443, 315] width 743 height 514
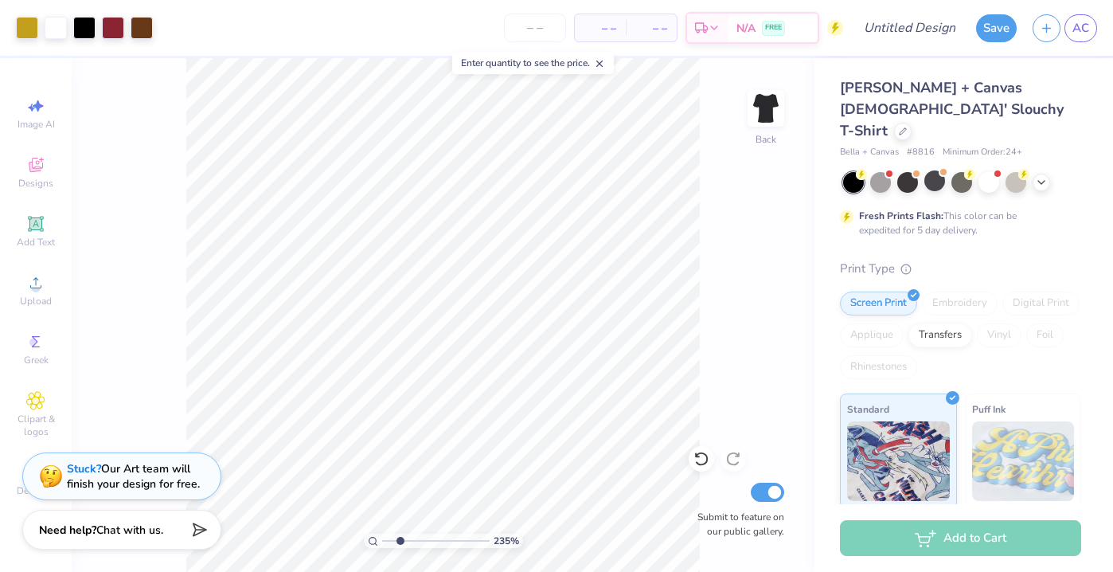
click at [386, 540] on input "range" at bounding box center [436, 541] width 108 height 14
click at [395, 542] on input "range" at bounding box center [436, 541] width 108 height 14
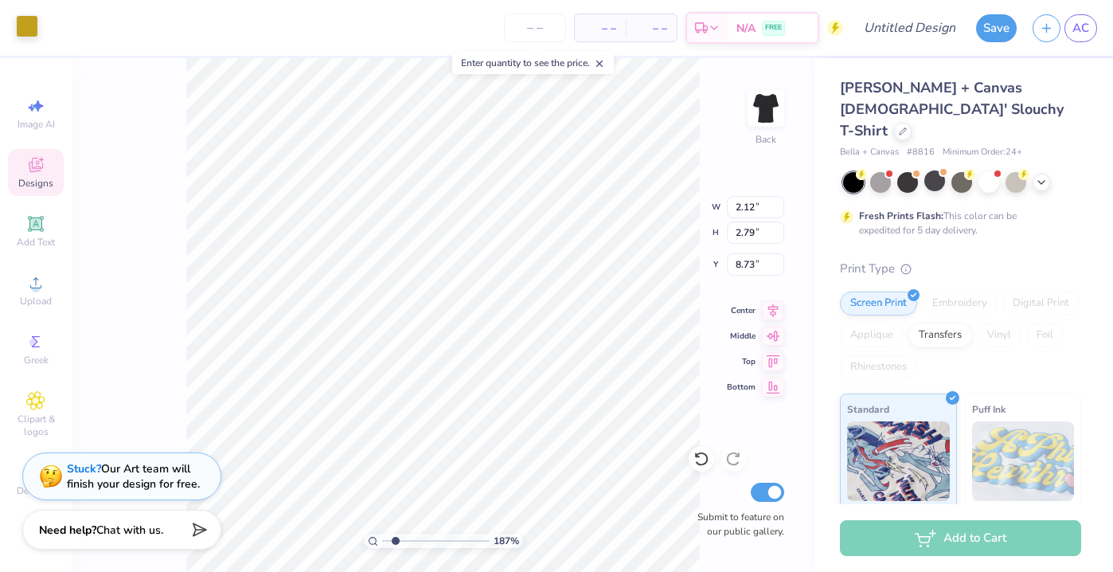
click at [20, 24] on div at bounding box center [27, 26] width 22 height 22
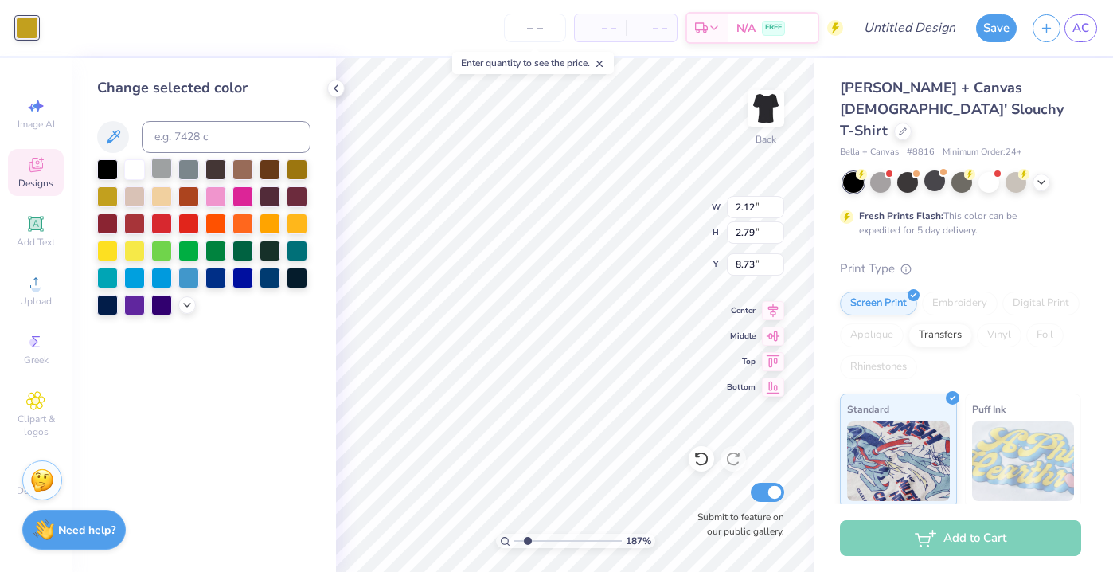
click at [164, 166] on div at bounding box center [161, 168] width 21 height 21
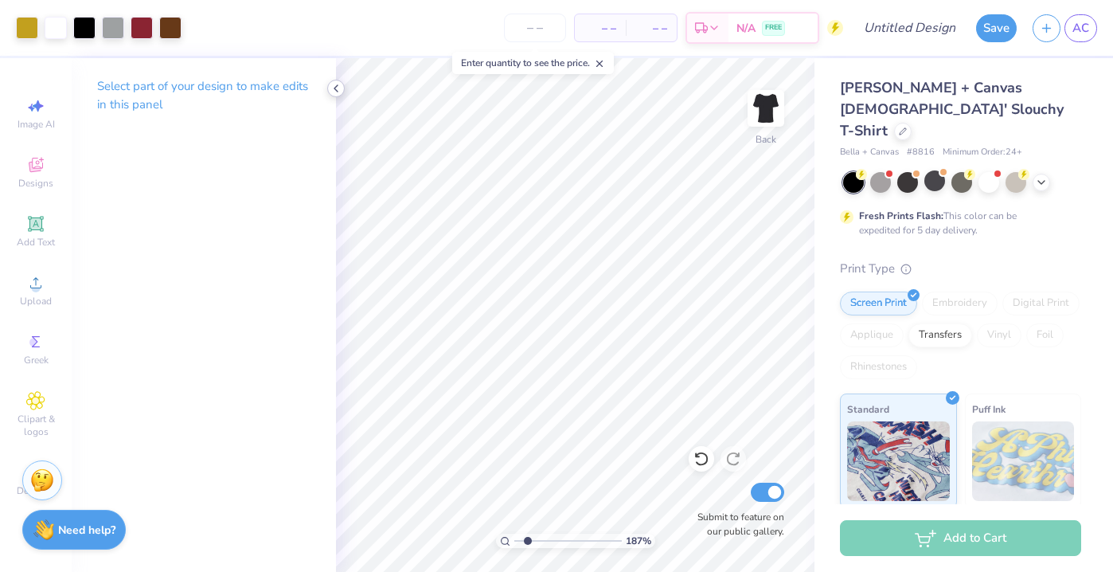
click at [334, 92] on icon at bounding box center [336, 88] width 13 height 13
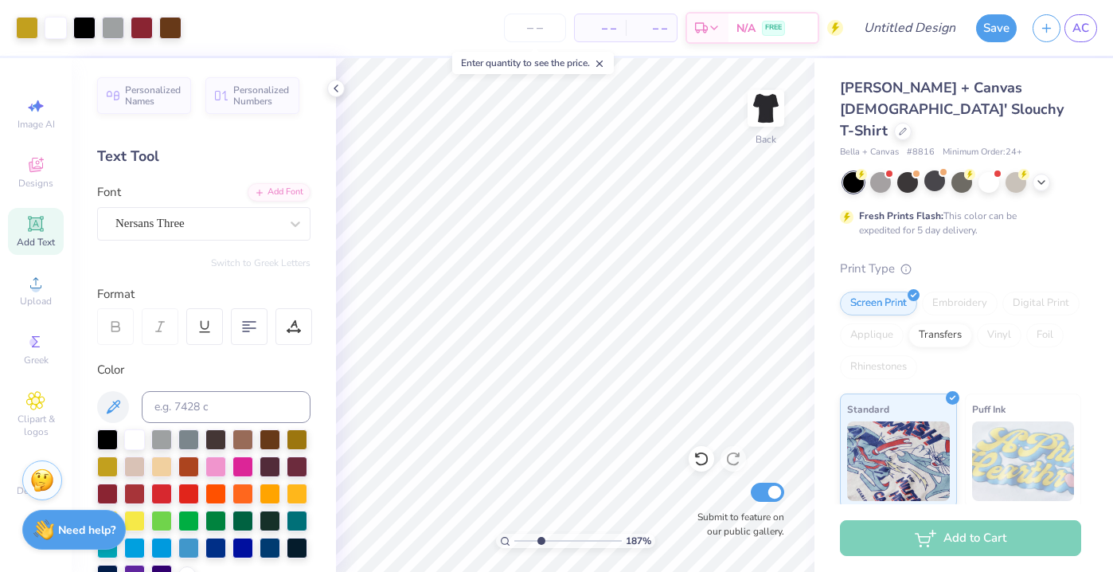
type input "3.11"
click at [540, 540] on input "range" at bounding box center [568, 541] width 108 height 14
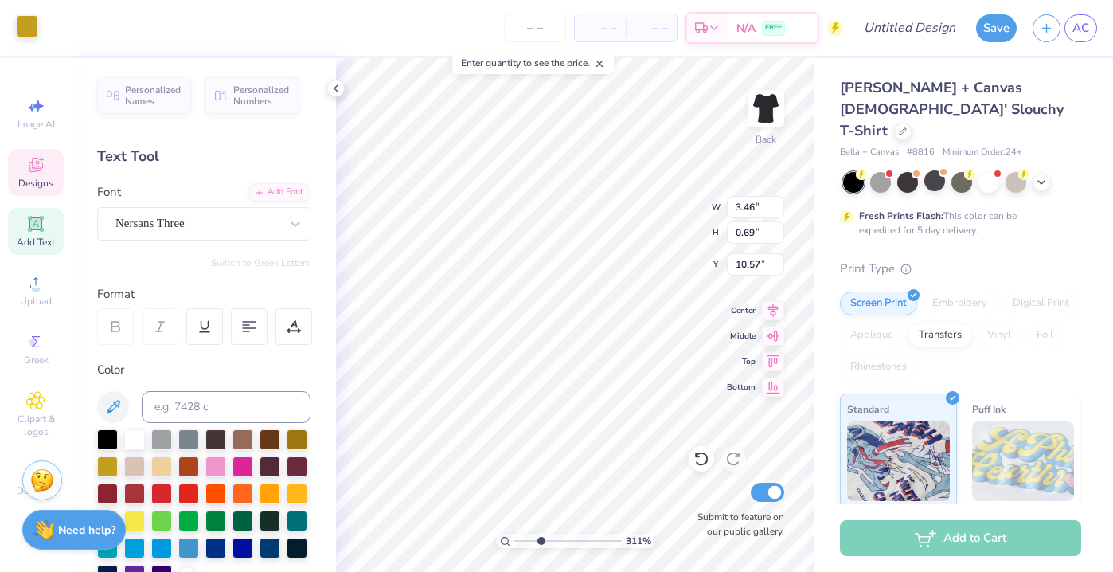
click at [27, 31] on div at bounding box center [27, 26] width 22 height 22
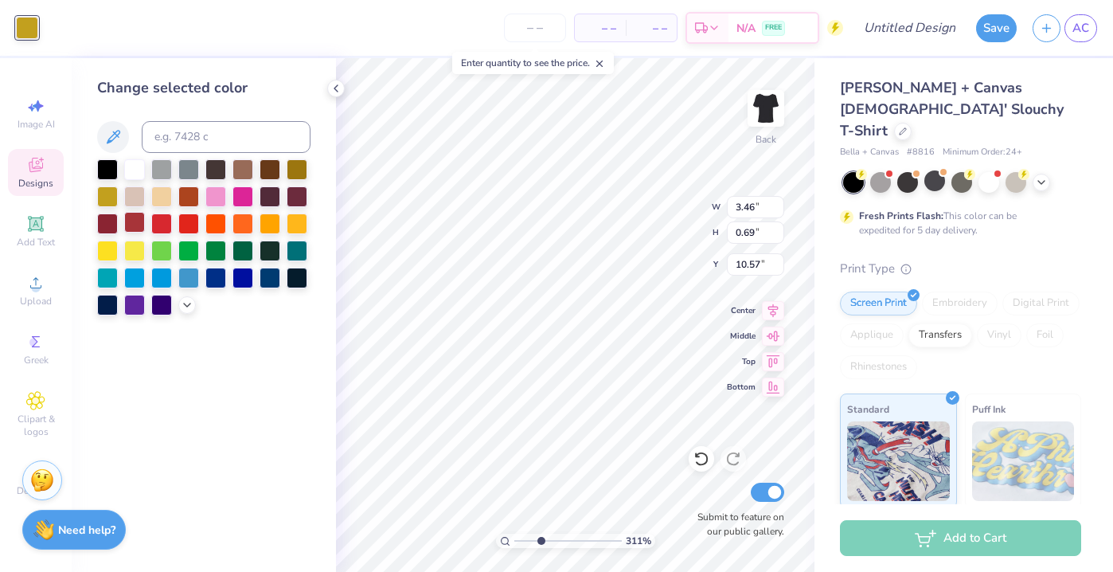
click at [128, 222] on div at bounding box center [134, 222] width 21 height 21
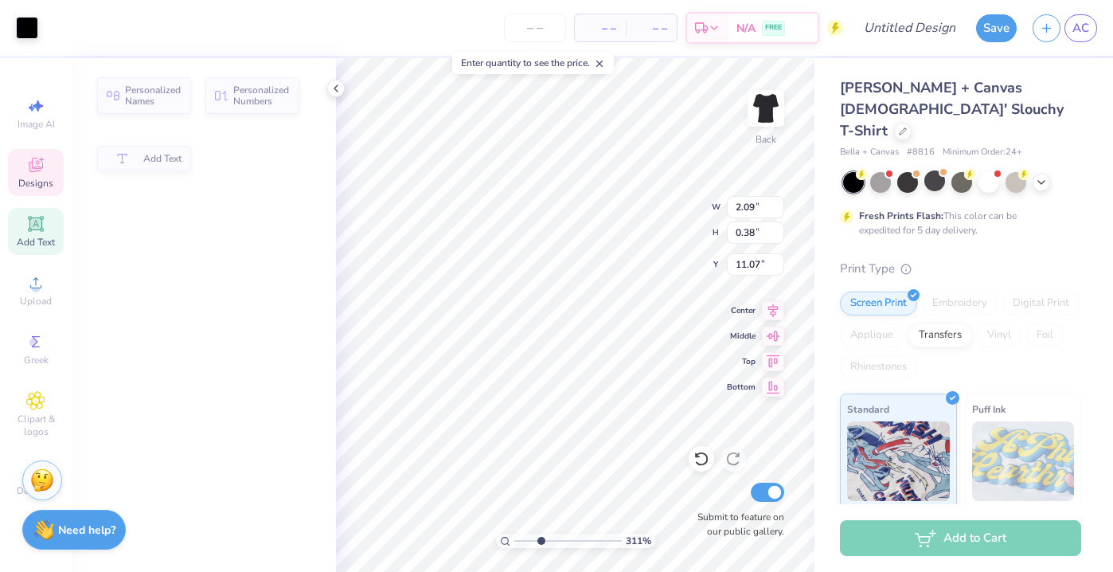
type input "2.09"
type input "0.38"
type input "11.07"
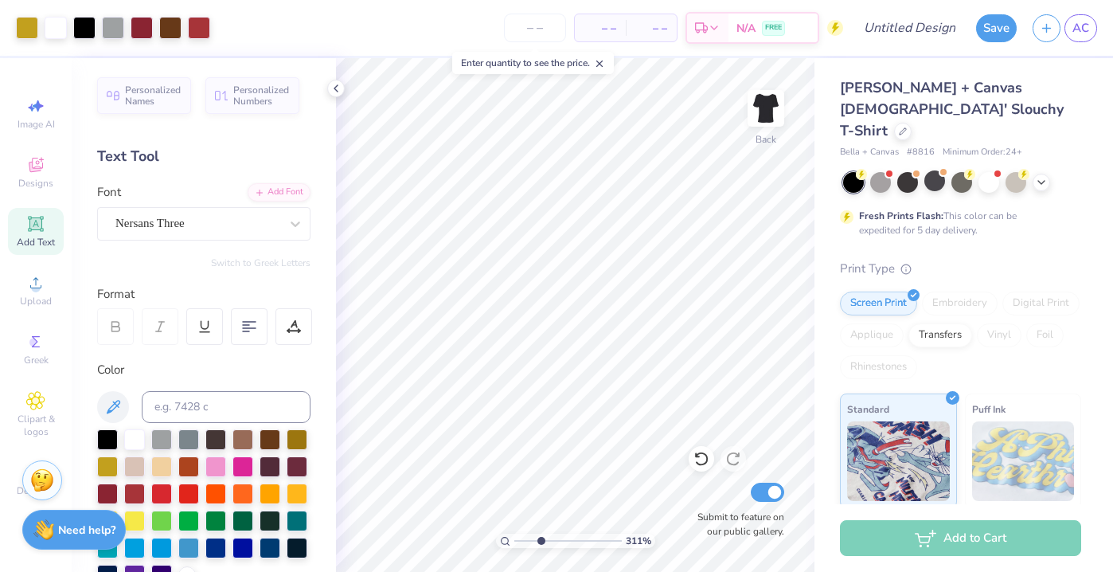
click at [522, 536] on input "range" at bounding box center [568, 541] width 108 height 14
click at [518, 539] on input "range" at bounding box center [568, 541] width 108 height 14
click at [515, 540] on input "range" at bounding box center [568, 541] width 108 height 14
type input "2.4"
click at [533, 537] on input "range" at bounding box center [568, 541] width 108 height 14
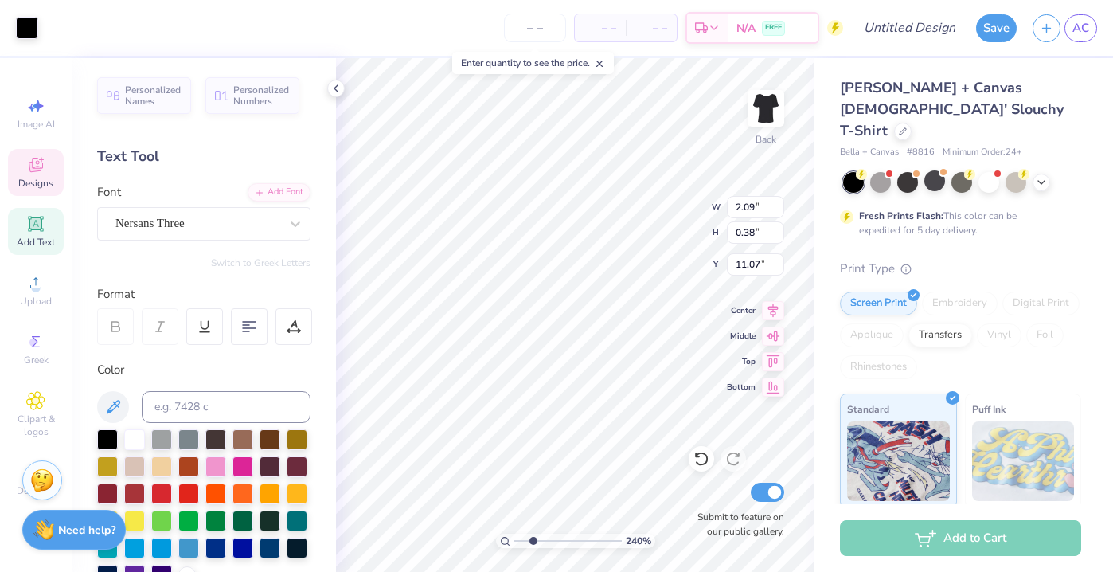
scroll to position [0, 1]
